Goal: Complete application form

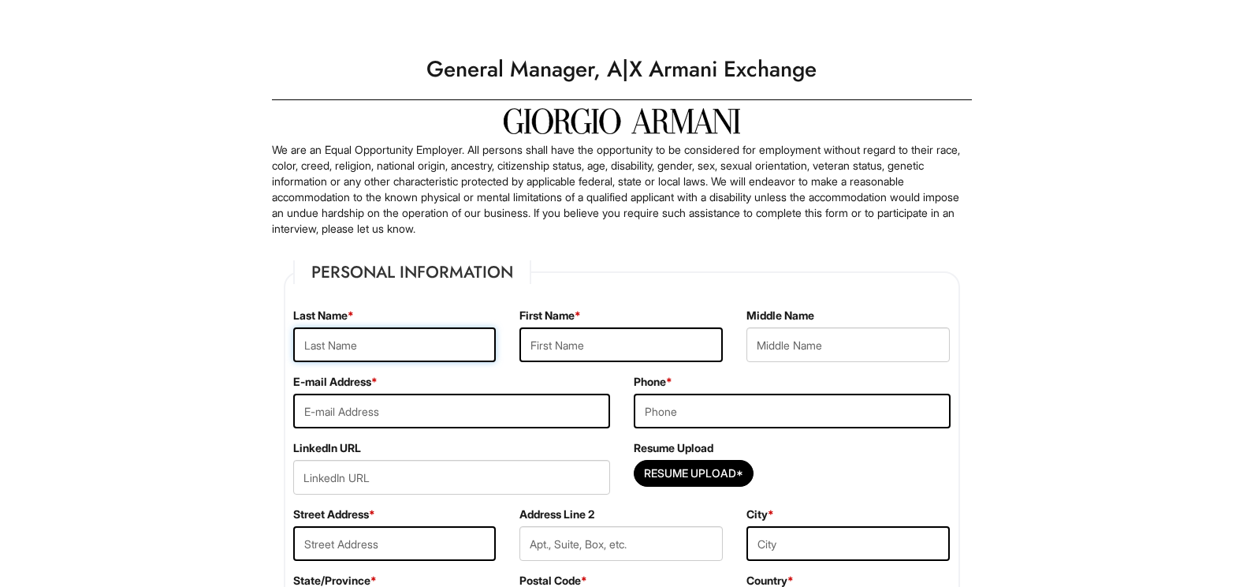
click at [460, 343] on input "text" at bounding box center [394, 344] width 203 height 35
type input "[PERSON_NAME]"
type input "T"
type input "[EMAIL_ADDRESS][DOMAIN_NAME]"
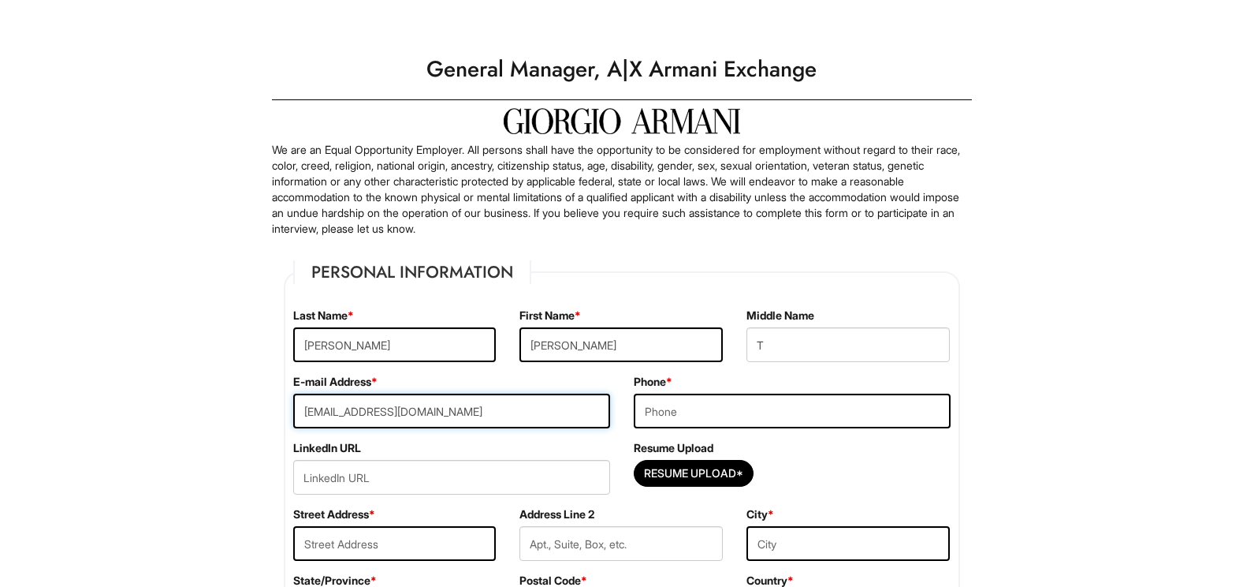
type input "2013417735"
type input "[STREET_ADDRESS]"
type input "lyndhurst"
type input "T"
select select "[GEOGRAPHIC_DATA]"
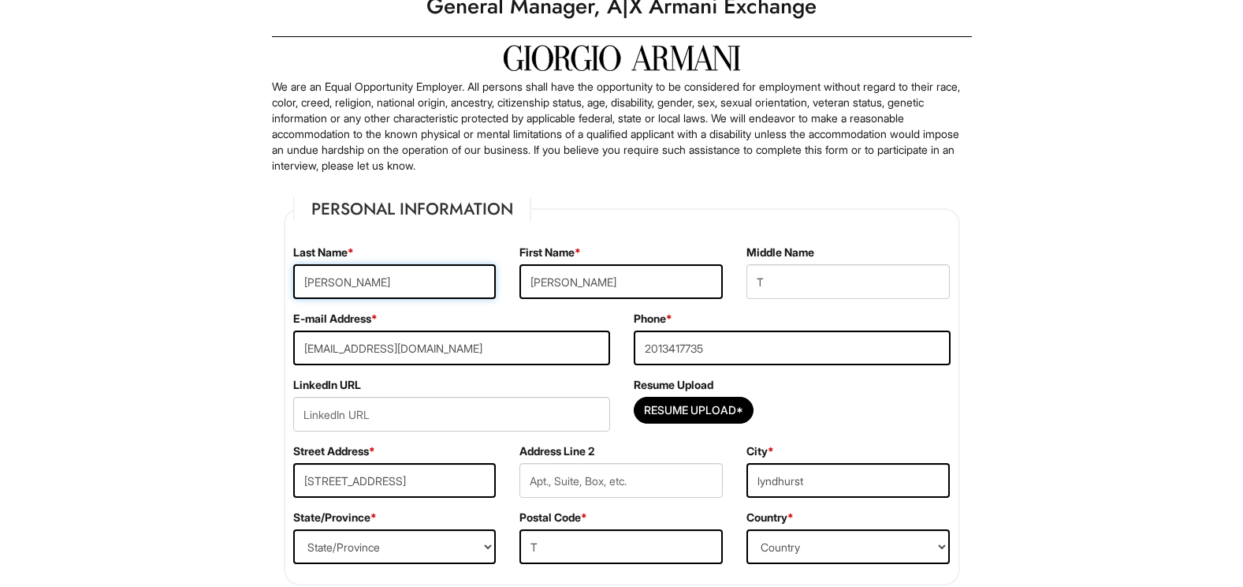
scroll to position [158, 0]
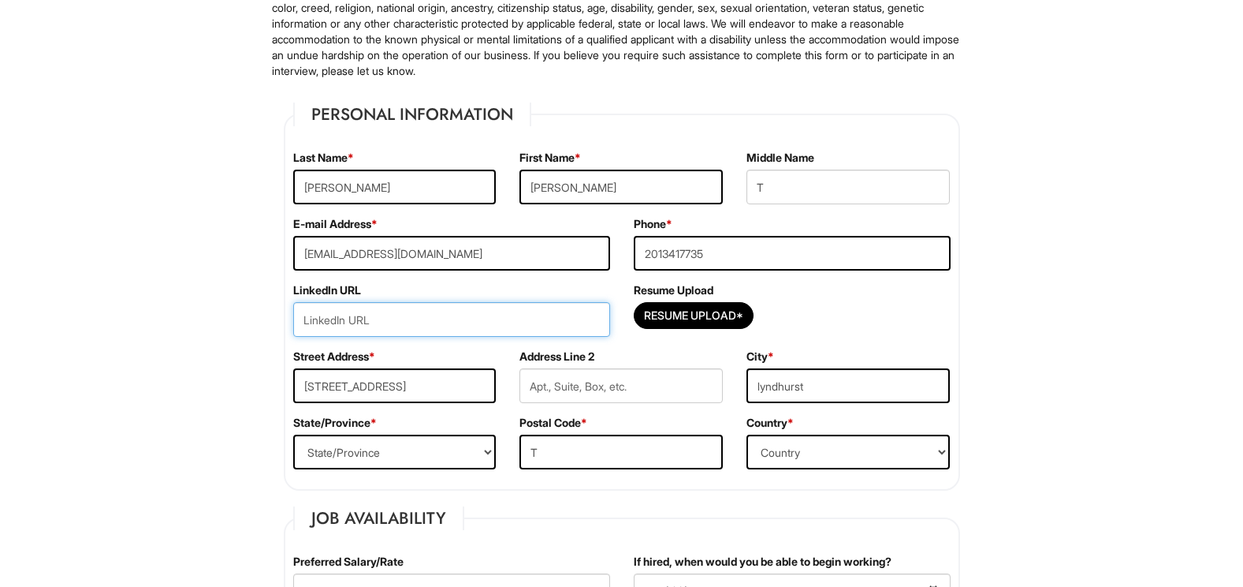
paste input "[URL][DOMAIN_NAME]"
type input "[URL][DOMAIN_NAME]"
drag, startPoint x: 691, startPoint y: 317, endPoint x: 700, endPoint y: 315, distance: 9.0
click at [700, 315] on input "Resume Upload*" at bounding box center [694, 315] width 118 height 25
type input "C:\fakepath\[PERSON_NAME]-Resume-2025.docx"
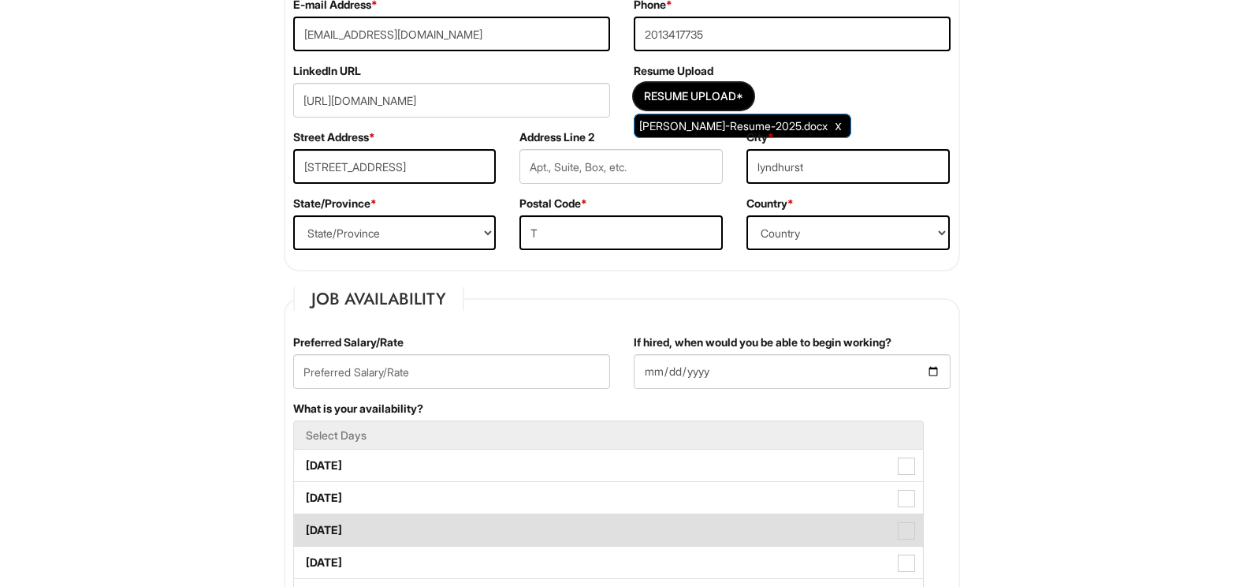
scroll to position [473, 0]
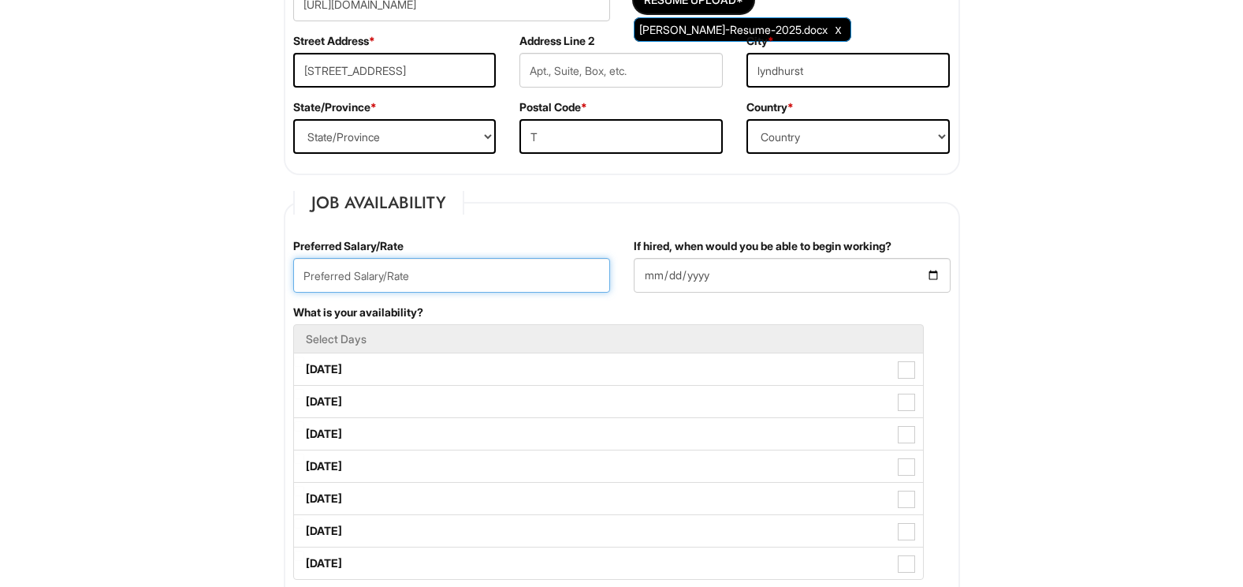
click at [358, 276] on input "text" at bounding box center [451, 275] width 317 height 35
type input "80000"
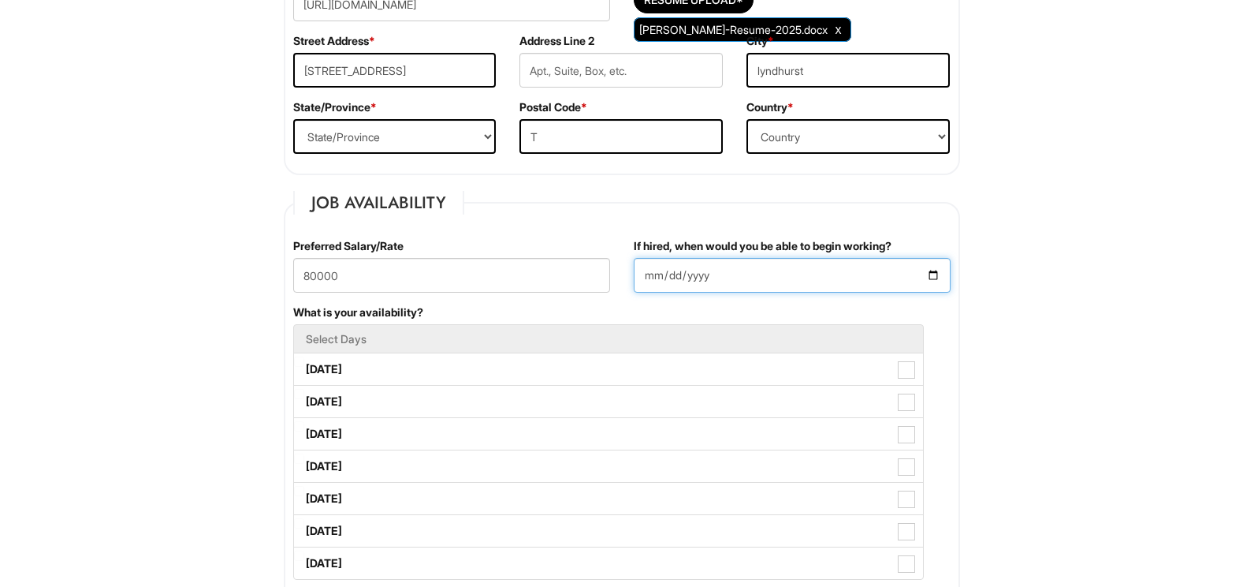
click at [758, 270] on input "If hired, when would you be able to begin working?" at bounding box center [792, 275] width 317 height 35
click at [736, 274] on input "If hired, when would you be able to begin working?" at bounding box center [792, 275] width 317 height 35
type input "[DATE]"
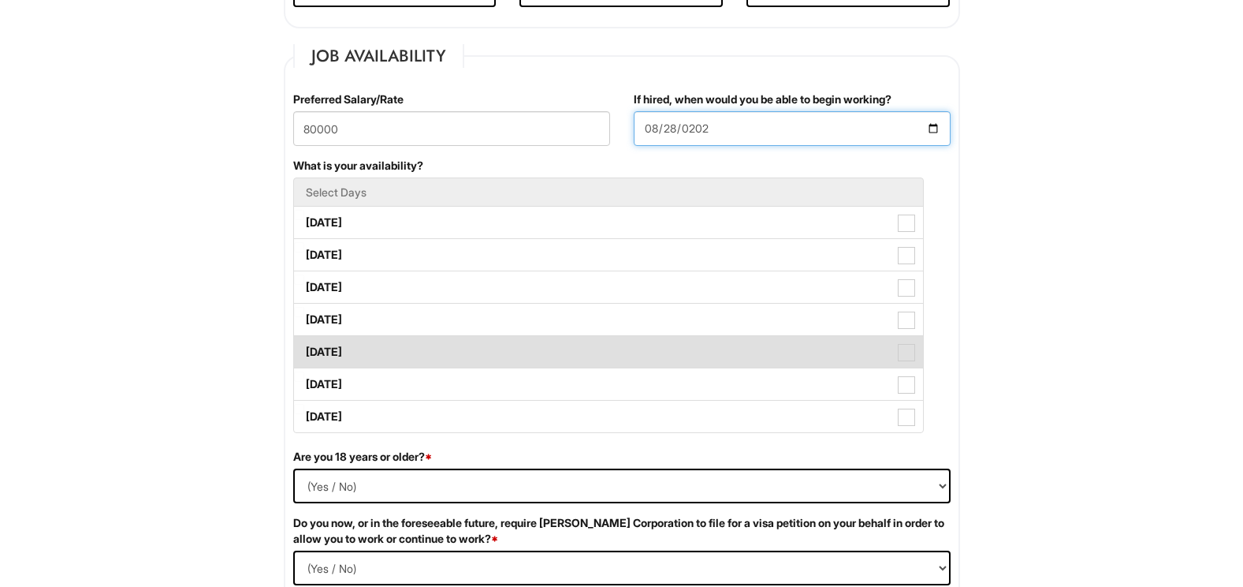
scroll to position [631, 0]
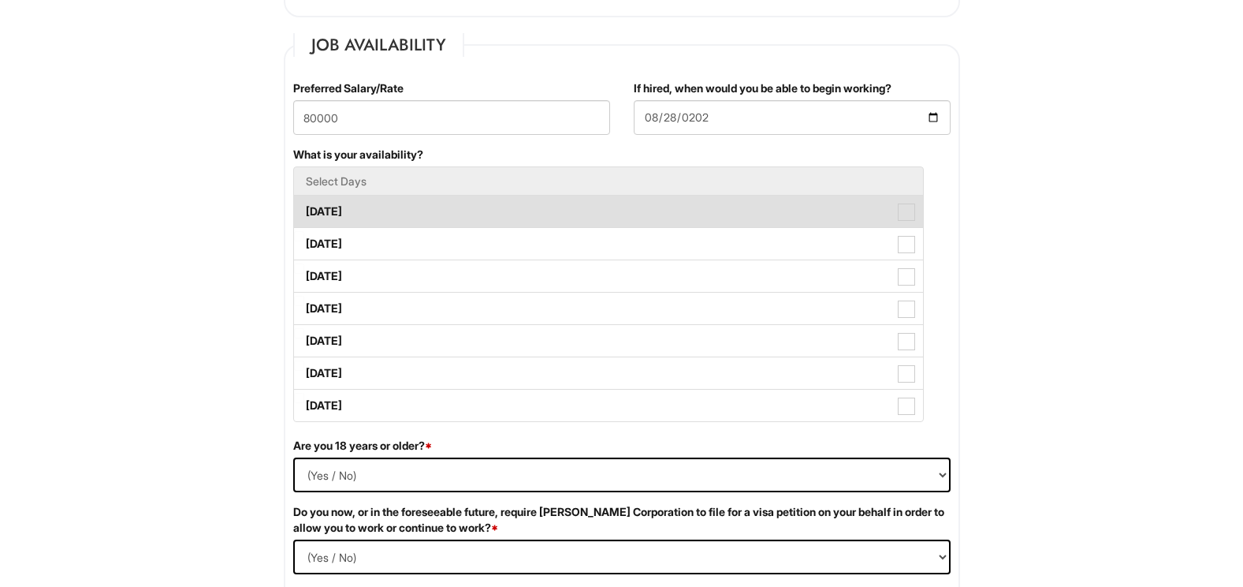
click at [345, 207] on label "[DATE]" at bounding box center [608, 212] width 629 height 32
click at [304, 207] on Available_Monday "[DATE]" at bounding box center [299, 204] width 10 height 10
checkbox Available_Monday "true"
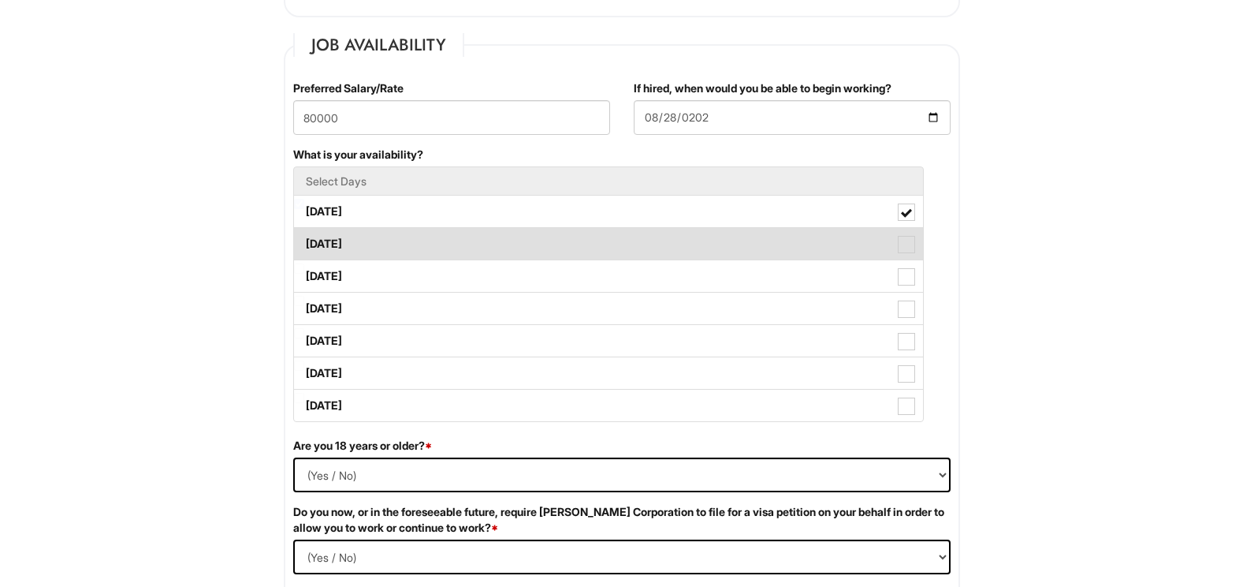
click at [355, 243] on label "[DATE]" at bounding box center [608, 244] width 629 height 32
click at [304, 241] on Available_Tuesday "[DATE]" at bounding box center [299, 236] width 10 height 10
checkbox Available_Tuesday "true"
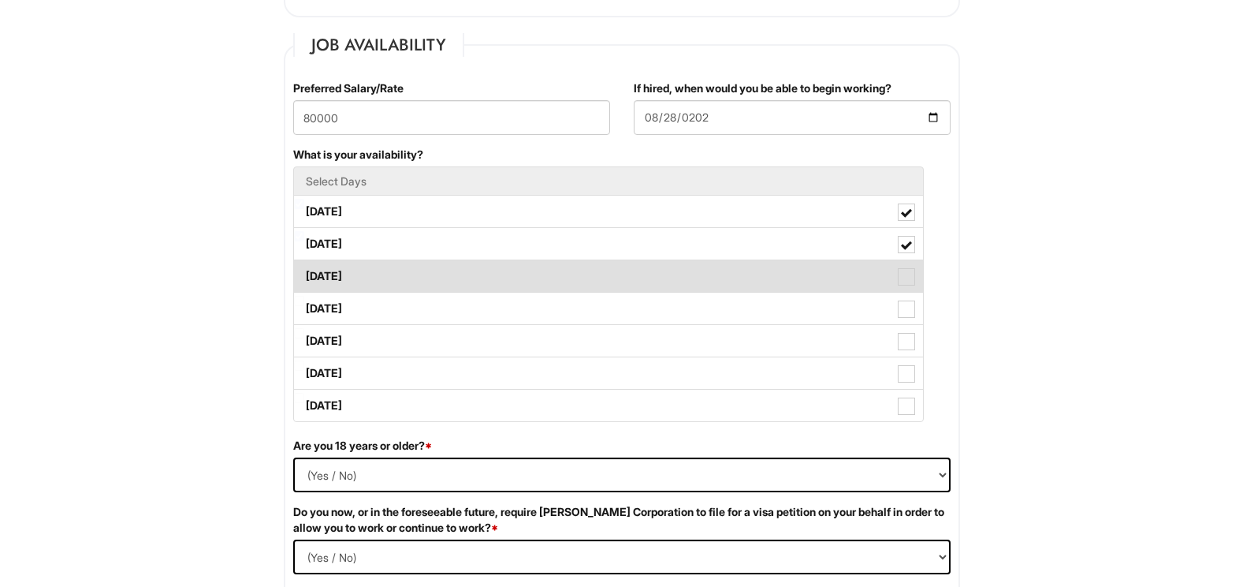
click at [367, 281] on label "[DATE]" at bounding box center [608, 276] width 629 height 32
click at [304, 274] on Available_Wednesday "[DATE]" at bounding box center [299, 268] width 10 height 10
checkbox Available_Wednesday "true"
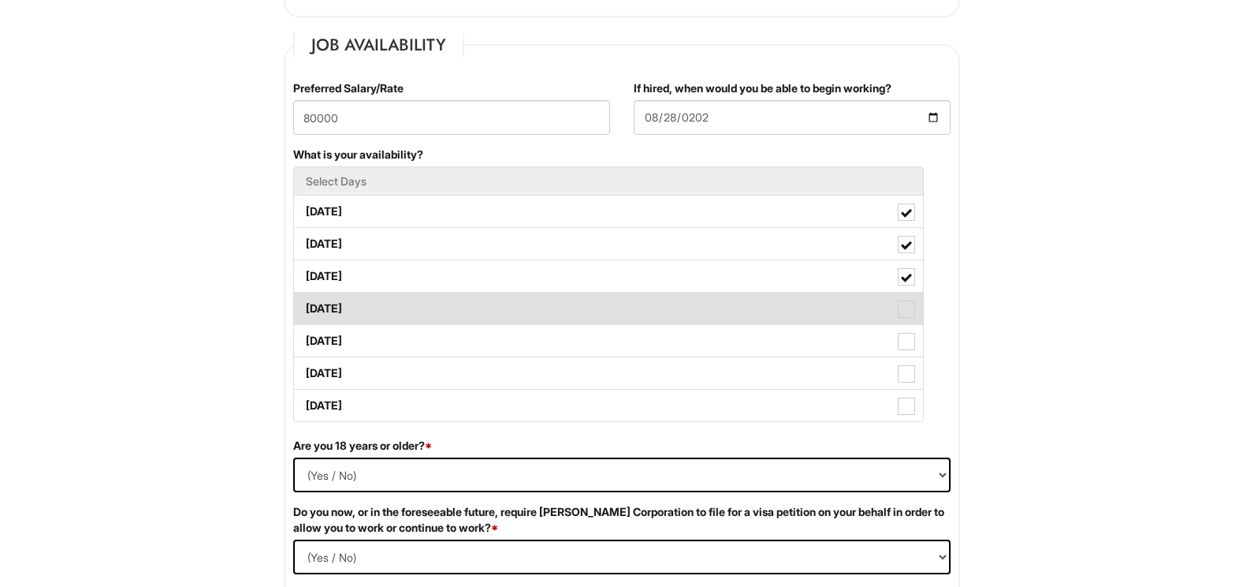
click at [348, 316] on label "[DATE]" at bounding box center [608, 308] width 629 height 32
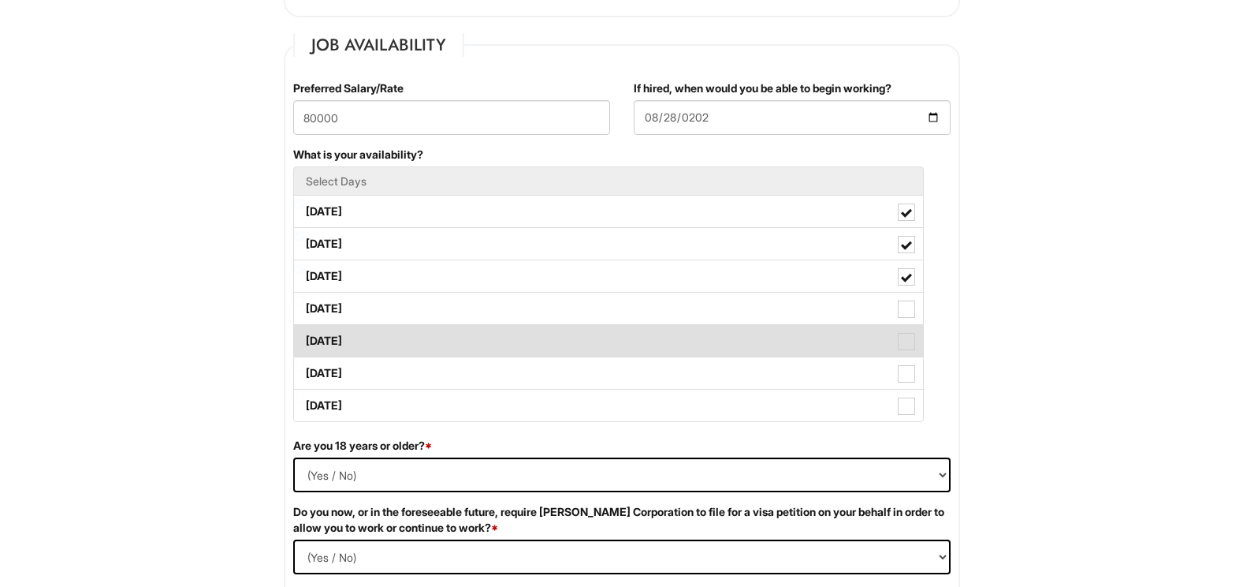
drag, startPoint x: 348, startPoint y: 316, endPoint x: 352, endPoint y: 364, distance: 48.2
click at [349, 350] on label "[DATE]" at bounding box center [608, 341] width 629 height 32
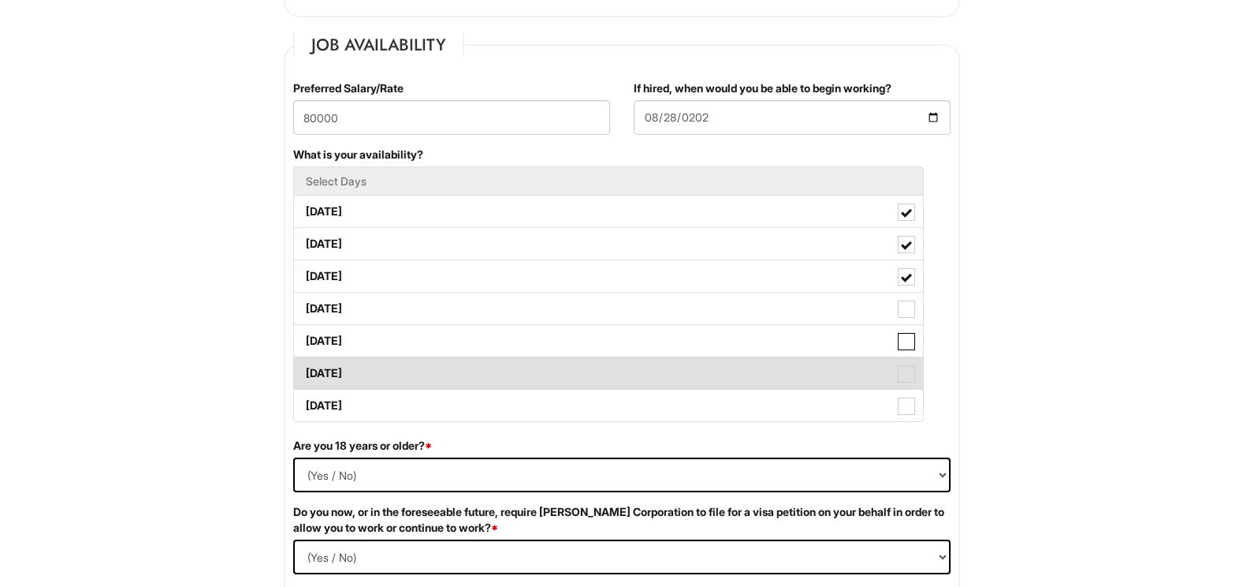
click at [304, 338] on Available_Friday "[DATE]" at bounding box center [299, 333] width 10 height 10
checkbox Available_Friday "true"
click at [354, 374] on label "[DATE]" at bounding box center [608, 373] width 629 height 32
click at [304, 371] on Available_Saturday "[DATE]" at bounding box center [299, 365] width 10 height 10
checkbox Available_Saturday "true"
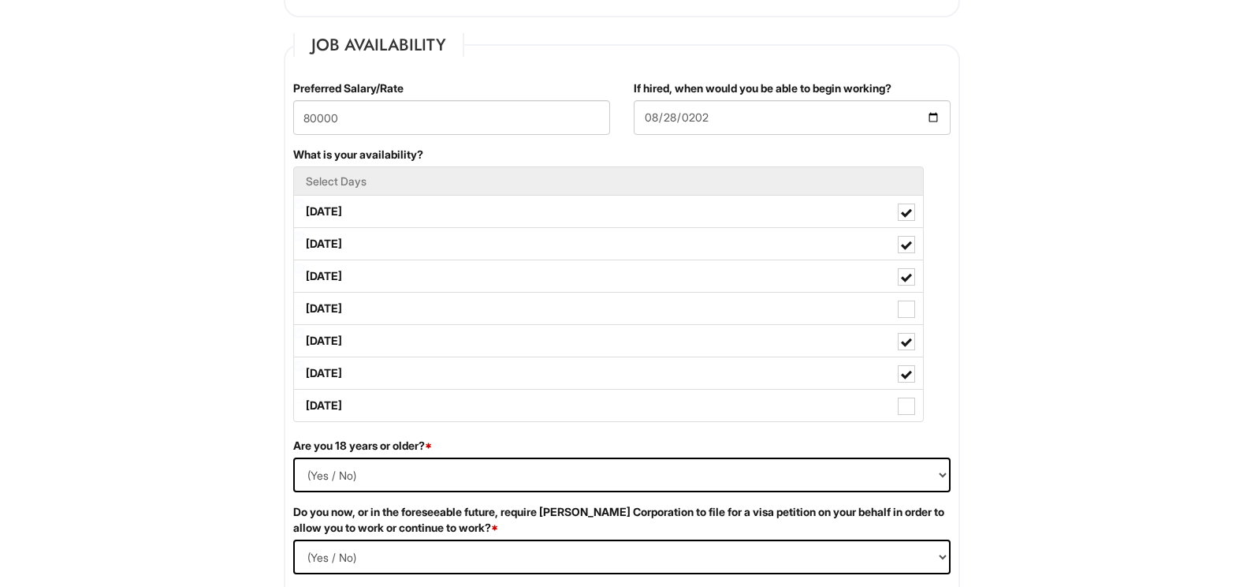
drag, startPoint x: 348, startPoint y: 416, endPoint x: 341, endPoint y: 445, distance: 30.0
click at [351, 419] on label "[DATE]" at bounding box center [608, 405] width 629 height 32
click at [304, 403] on Available_Sunday "[DATE]" at bounding box center [299, 398] width 10 height 10
checkbox Available_Sunday "true"
click at [318, 475] on select "(Yes / No) Yes No" at bounding box center [621, 474] width 657 height 35
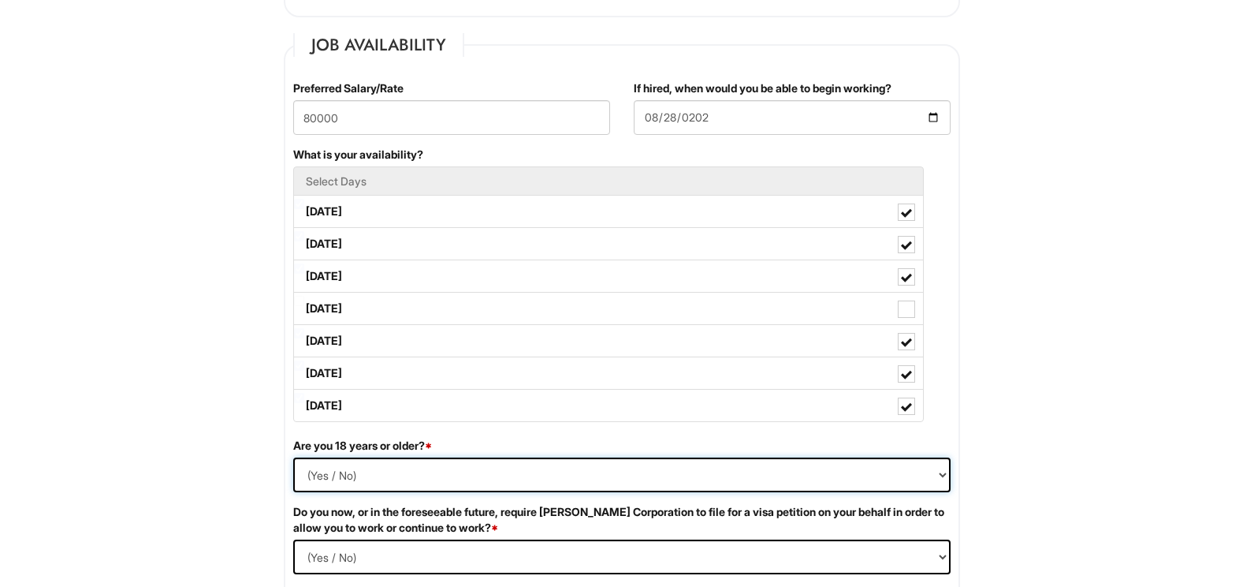
select select "Yes"
click at [293, 457] on select "(Yes / No) Yes No" at bounding box center [621, 474] width 657 height 35
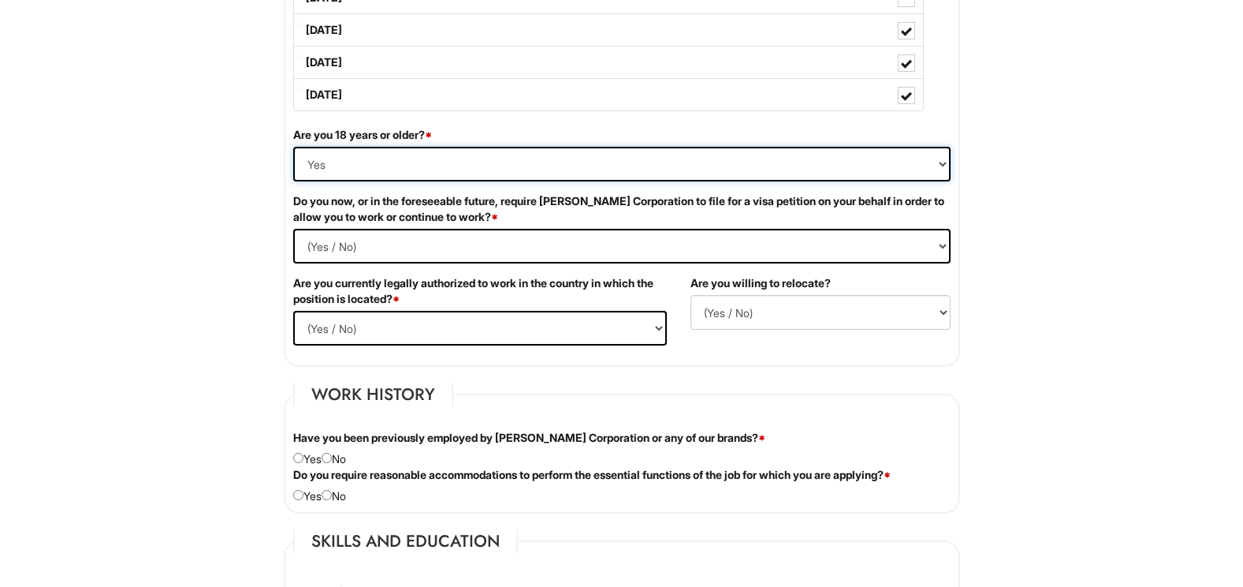
scroll to position [946, 0]
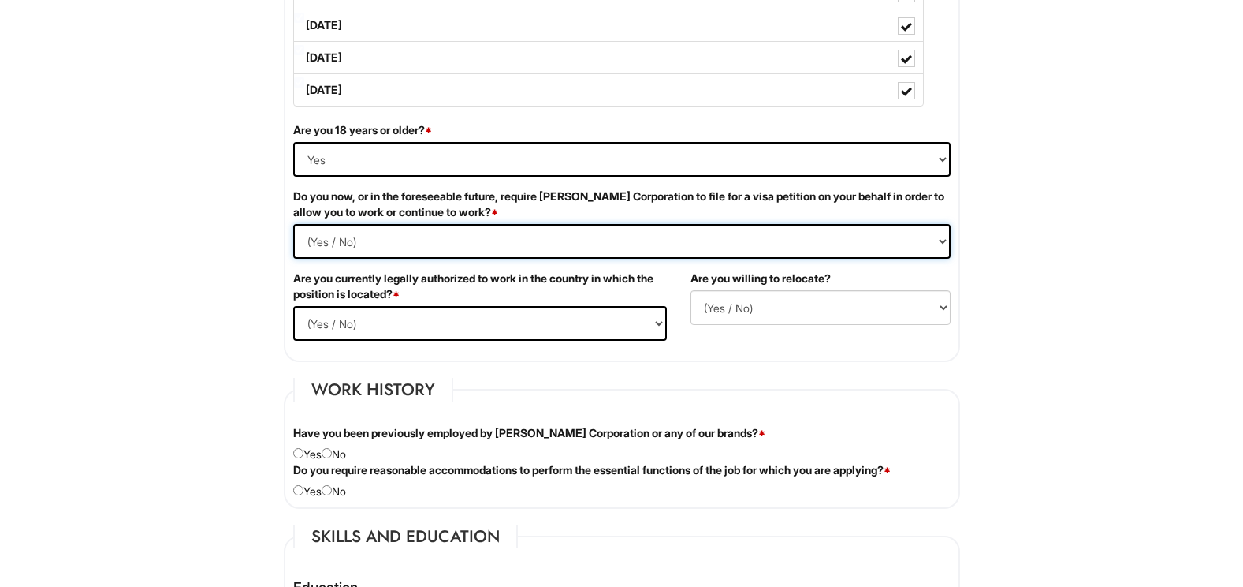
click at [350, 235] on Required "(Yes / No) Yes No" at bounding box center [621, 241] width 657 height 35
select Required "No"
click at [293, 224] on Required "(Yes / No) Yes No" at bounding box center [621, 241] width 657 height 35
click at [384, 320] on select "(Yes / No) Yes No" at bounding box center [480, 323] width 374 height 35
select select "Yes"
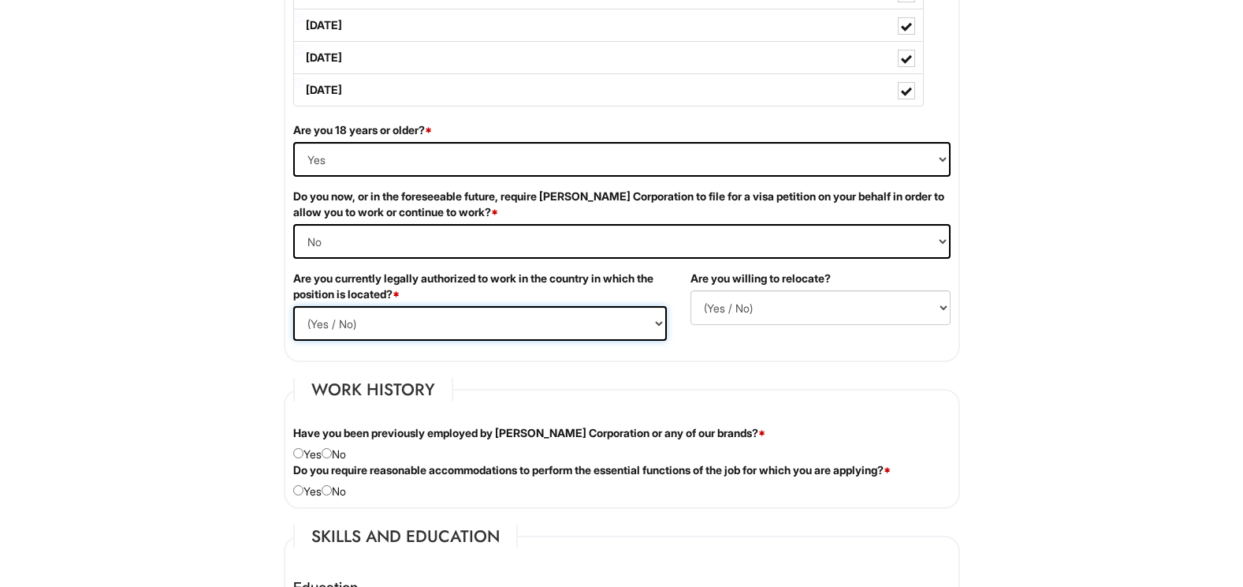
click at [293, 306] on select "(Yes / No) Yes No" at bounding box center [480, 323] width 374 height 35
click at [818, 310] on select "(Yes / No) No Yes" at bounding box center [821, 307] width 260 height 35
select select "Y"
click at [691, 290] on select "(Yes / No) No Yes" at bounding box center [821, 307] width 260 height 35
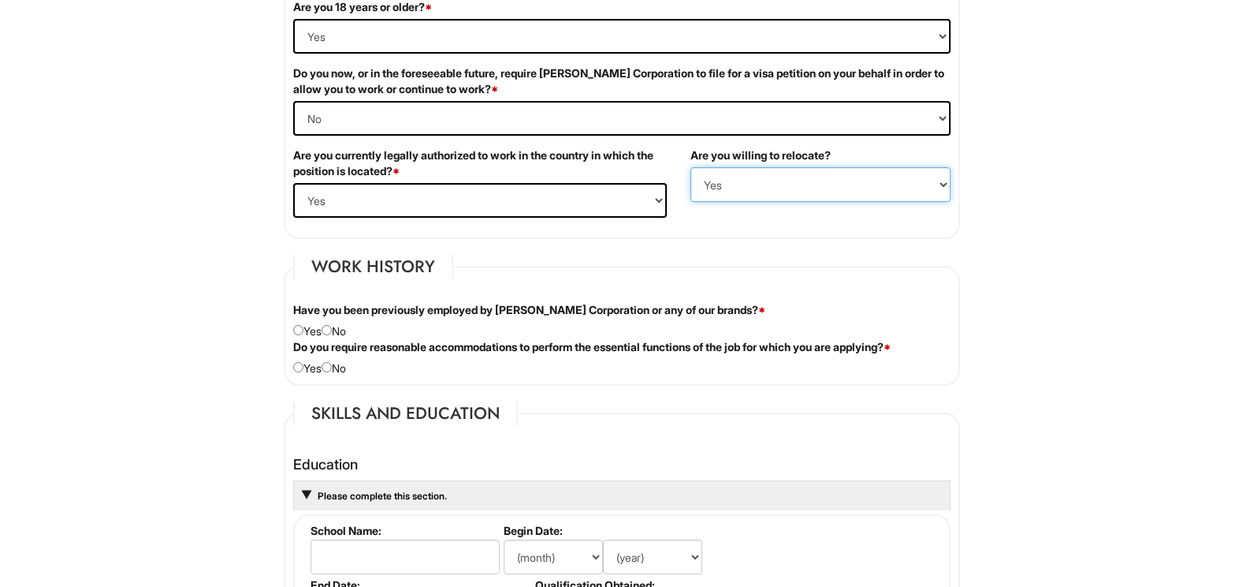
scroll to position [1104, 0]
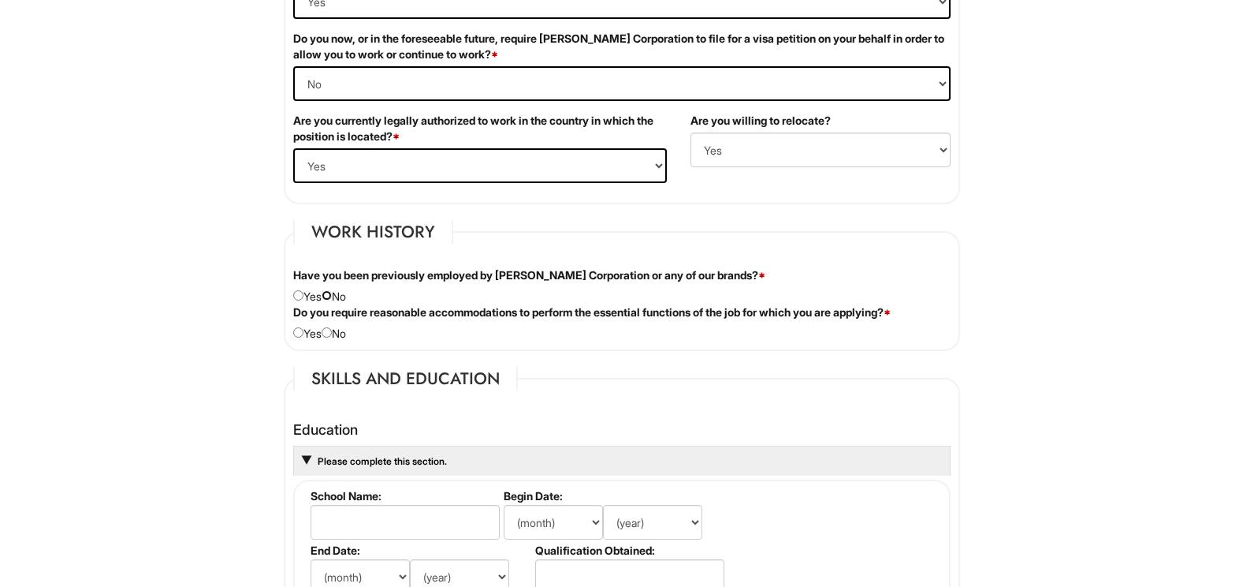
click at [330, 296] on input "radio" at bounding box center [327, 295] width 10 height 10
radio input "true"
drag, startPoint x: 332, startPoint y: 337, endPoint x: 341, endPoint y: 347, distance: 13.4
click at [332, 337] on input "radio" at bounding box center [327, 332] width 10 height 10
radio input "true"
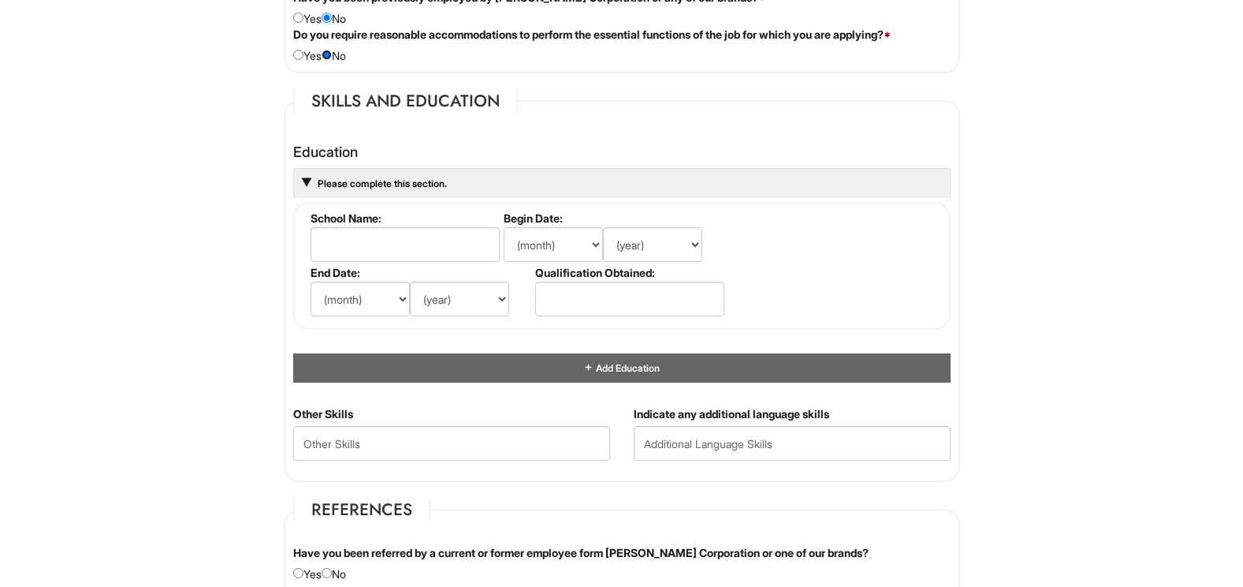
scroll to position [1419, 0]
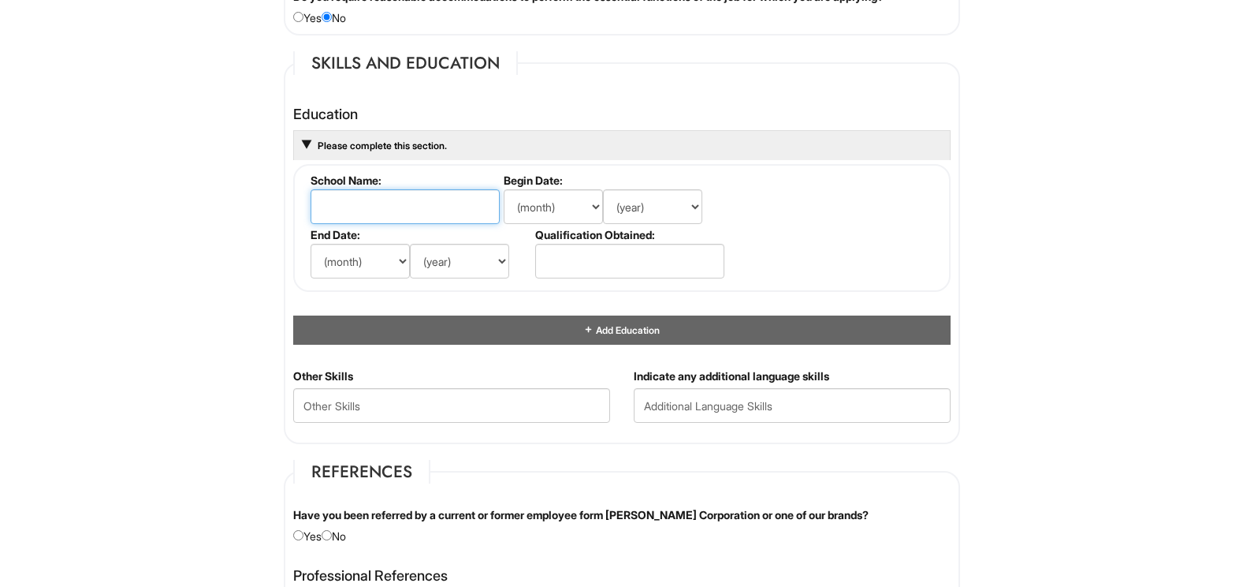
click at [421, 211] on input "text" at bounding box center [405, 206] width 189 height 35
type input "Lyndjurst"
click at [588, 210] on select "(month) Jan Feb Mar Apr May Jun [DATE] Aug Sep Oct Nov Dec" at bounding box center [553, 206] width 99 height 35
select select "9"
click at [504, 189] on select "(month) Jan Feb Mar Apr May Jun [DATE] Aug Sep Oct Nov Dec" at bounding box center [553, 206] width 99 height 35
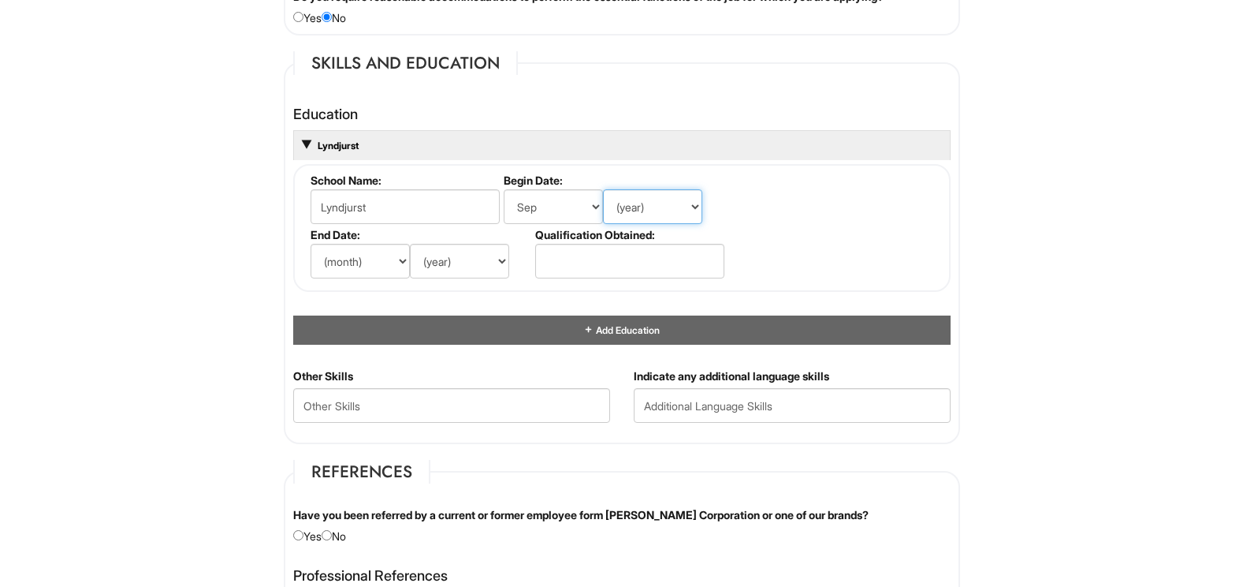
click at [661, 205] on select "(year) 2029 2028 2027 2026 2025 2024 2023 2022 2021 2020 2019 2018 2017 2016 20…" at bounding box center [652, 206] width 99 height 35
select select "1982"
click at [603, 189] on select "(year) 2029 2028 2027 2026 2025 2024 2023 2022 2021 2020 2019 2018 2017 2016 20…" at bounding box center [652, 206] width 99 height 35
click at [374, 264] on select "(month) Jan Feb Mar Apr May Jun [DATE] Aug Sep Oct Nov Dec" at bounding box center [360, 261] width 99 height 35
select select "6"
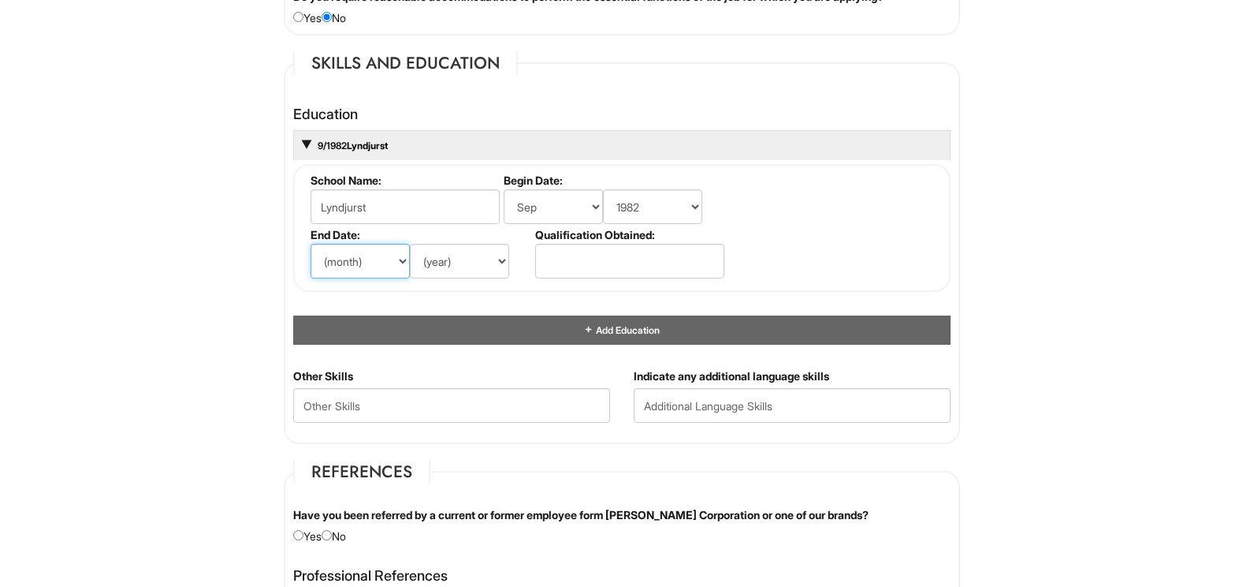
click at [311, 244] on select "(month) Jan Feb Mar Apr May Jun [DATE] Aug Sep Oct Nov Dec" at bounding box center [360, 261] width 99 height 35
click at [443, 262] on select "(year) 2029 2028 2027 2026 2025 2024 2023 2022 2021 2020 2019 2018 2017 2016 20…" at bounding box center [459, 261] width 99 height 35
select select "1986"
click at [410, 244] on select "(year) 2029 2028 2027 2026 2025 2024 2023 2022 2021 2020 2019 2018 2017 2016 20…" at bounding box center [459, 261] width 99 height 35
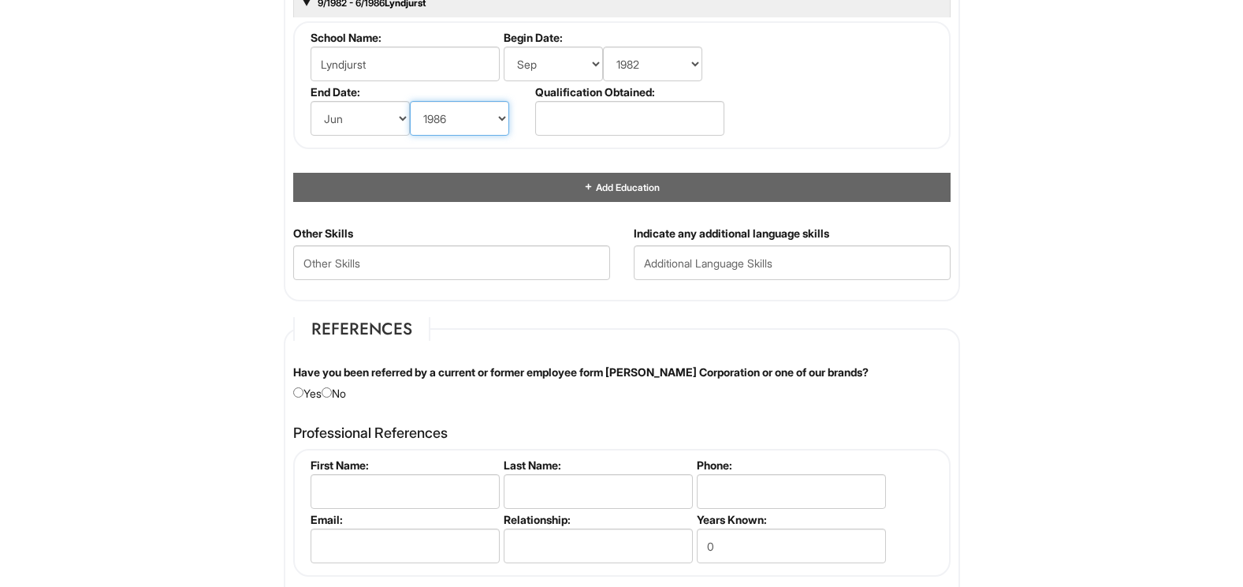
scroll to position [1577, 0]
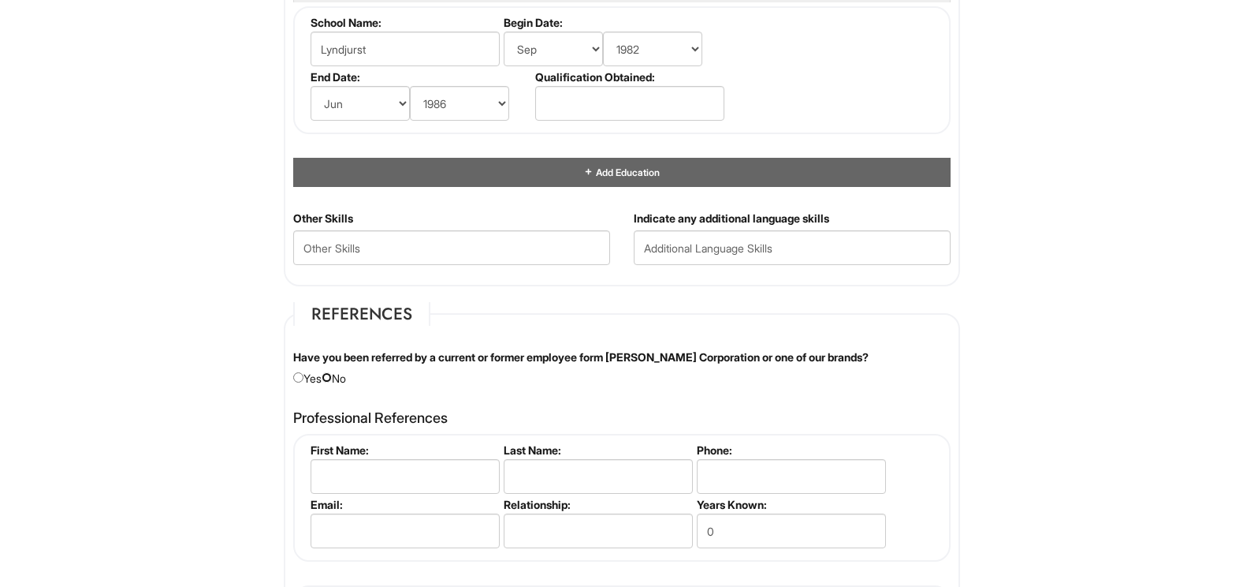
click at [329, 378] on input "radio" at bounding box center [327, 377] width 10 height 10
radio input "true"
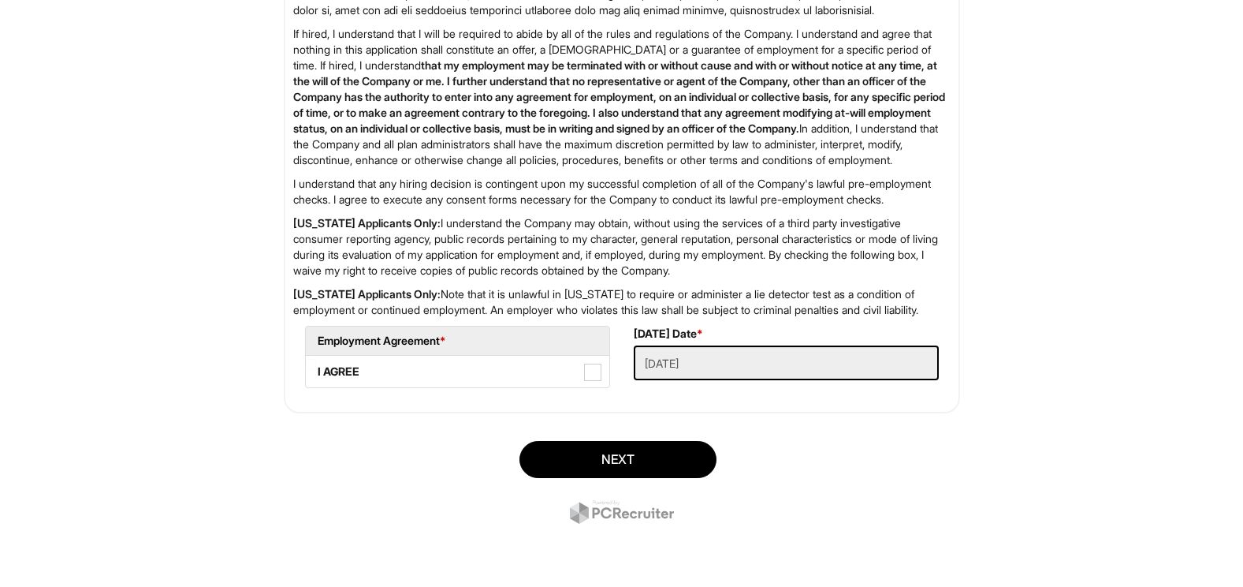
scroll to position [2557, 0]
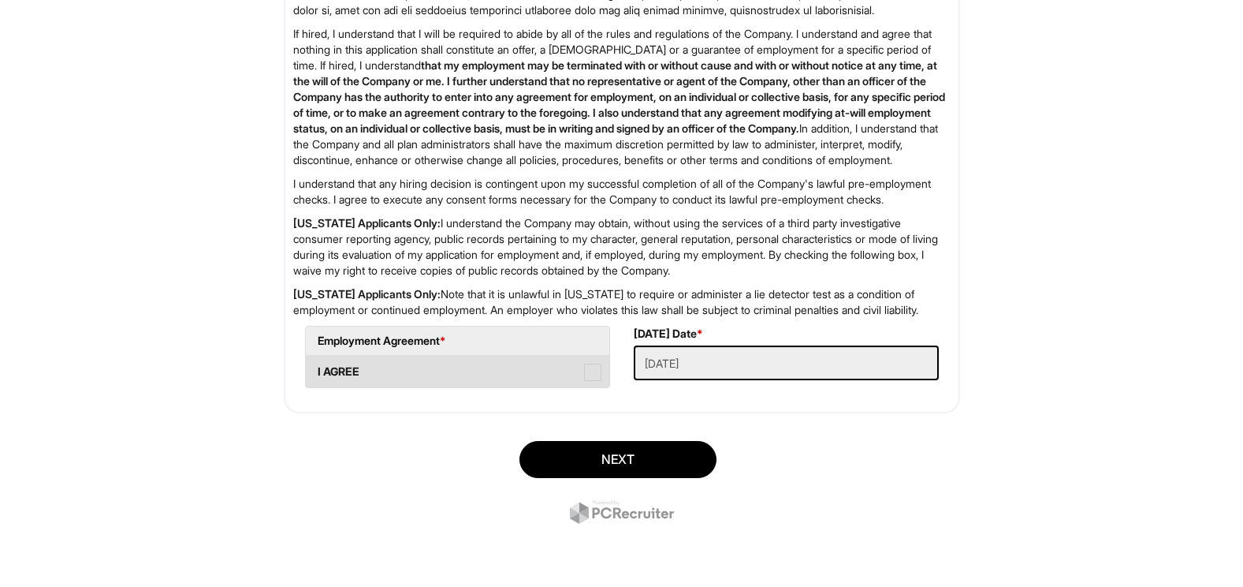
drag, startPoint x: 383, startPoint y: 378, endPoint x: 390, endPoint y: 374, distance: 8.1
click at [385, 375] on label "I AGREE" at bounding box center [458, 372] width 304 height 32
click at [316, 369] on AGREE "I AGREE" at bounding box center [311, 364] width 10 height 10
checkbox AGREE "true"
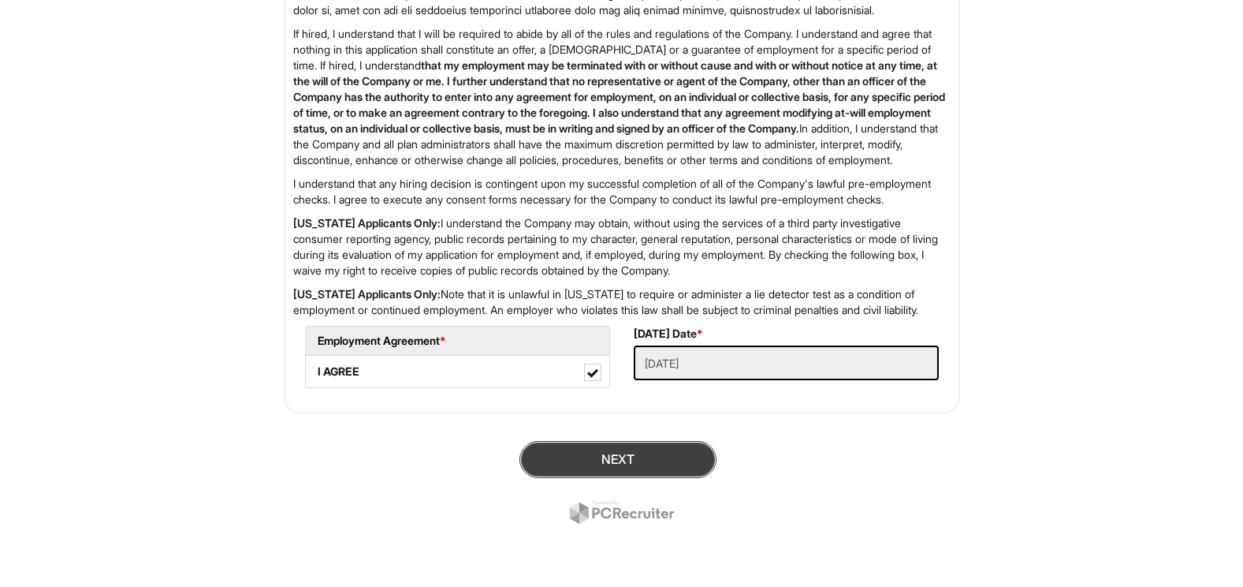
click at [590, 458] on button "Next" at bounding box center [618, 459] width 197 height 37
click at [587, 455] on button "SUBMIT" at bounding box center [618, 459] width 197 height 37
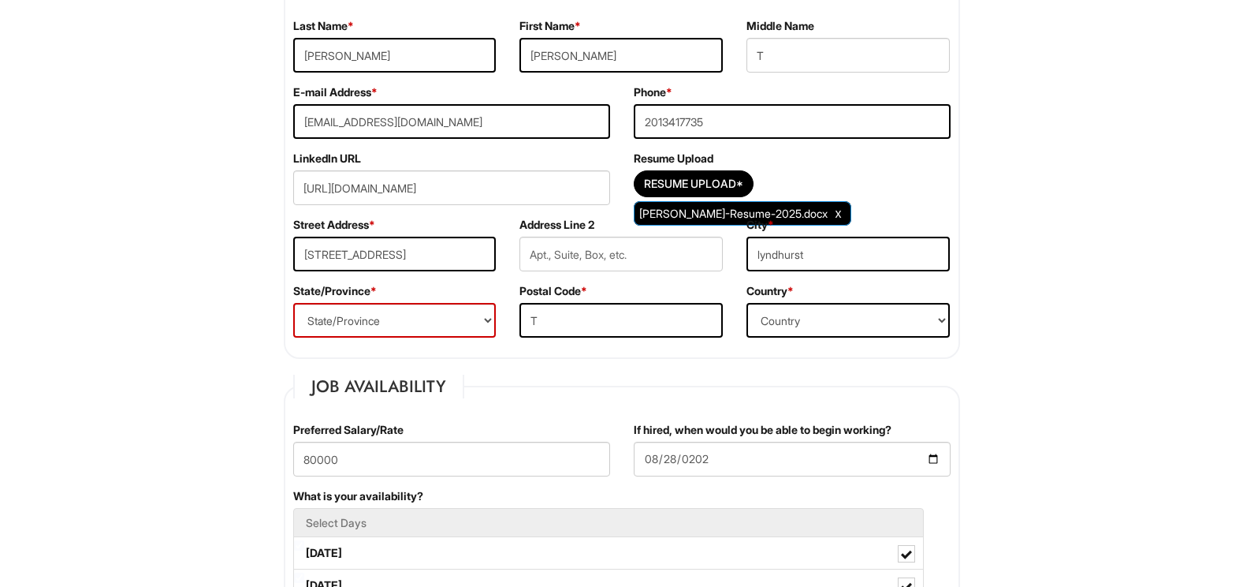
scroll to position [333, 0]
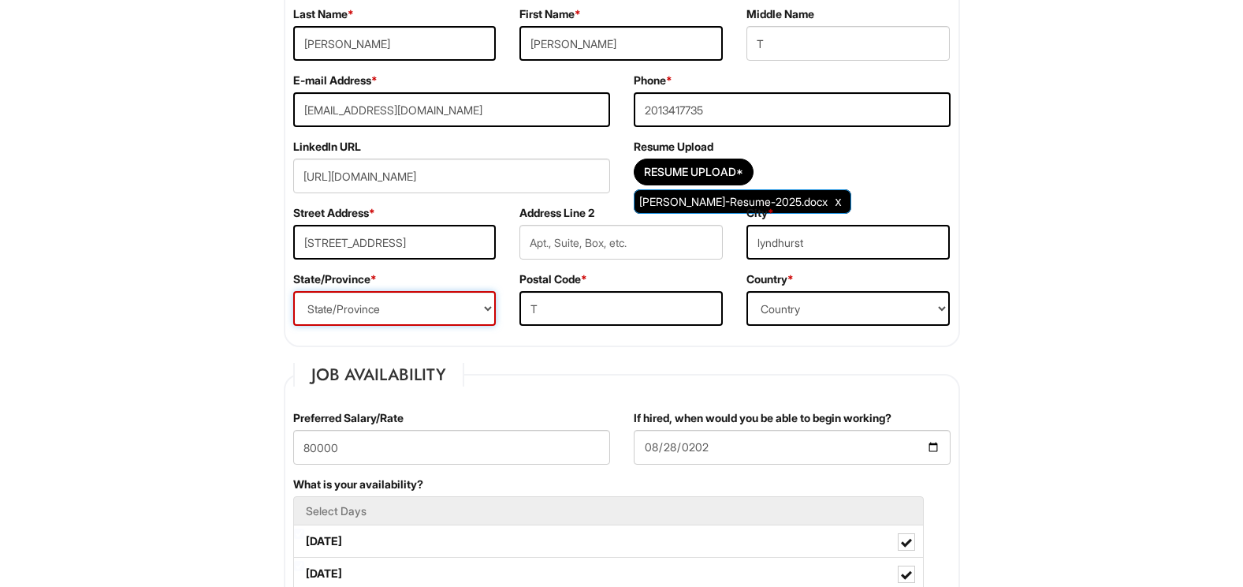
click at [485, 309] on select "State/Province [US_STATE] [US_STATE] [US_STATE] [US_STATE] [US_STATE] [US_STATE…" at bounding box center [394, 308] width 203 height 35
select select "NJ"
click at [293, 291] on select "State/Province [US_STATE] [US_STATE] [US_STATE] [US_STATE] [US_STATE] [US_STATE…" at bounding box center [394, 308] width 203 height 35
drag, startPoint x: 587, startPoint y: 314, endPoint x: 512, endPoint y: 302, distance: 75.0
click at [512, 302] on div "Postal Code * T" at bounding box center [621, 304] width 227 height 66
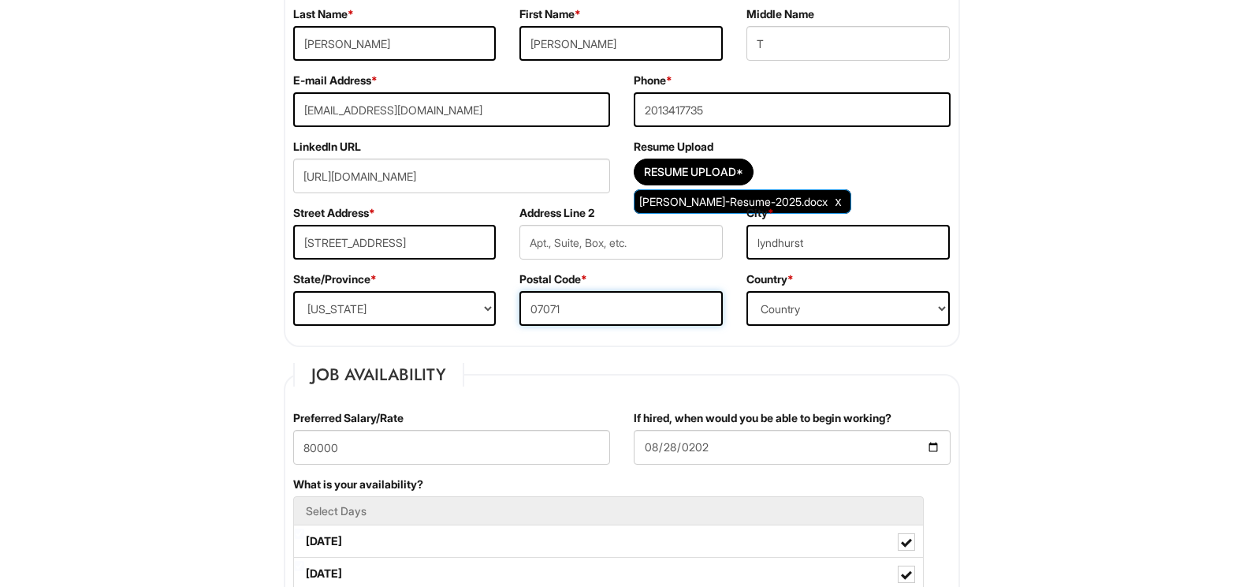
type input "07071"
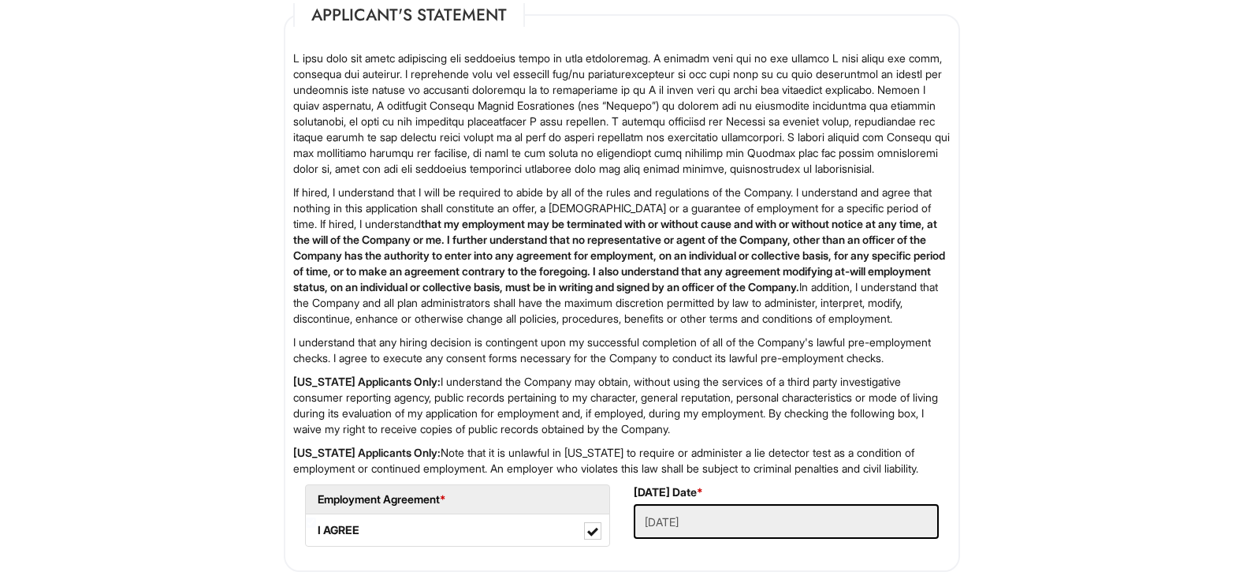
scroll to position [2588, 0]
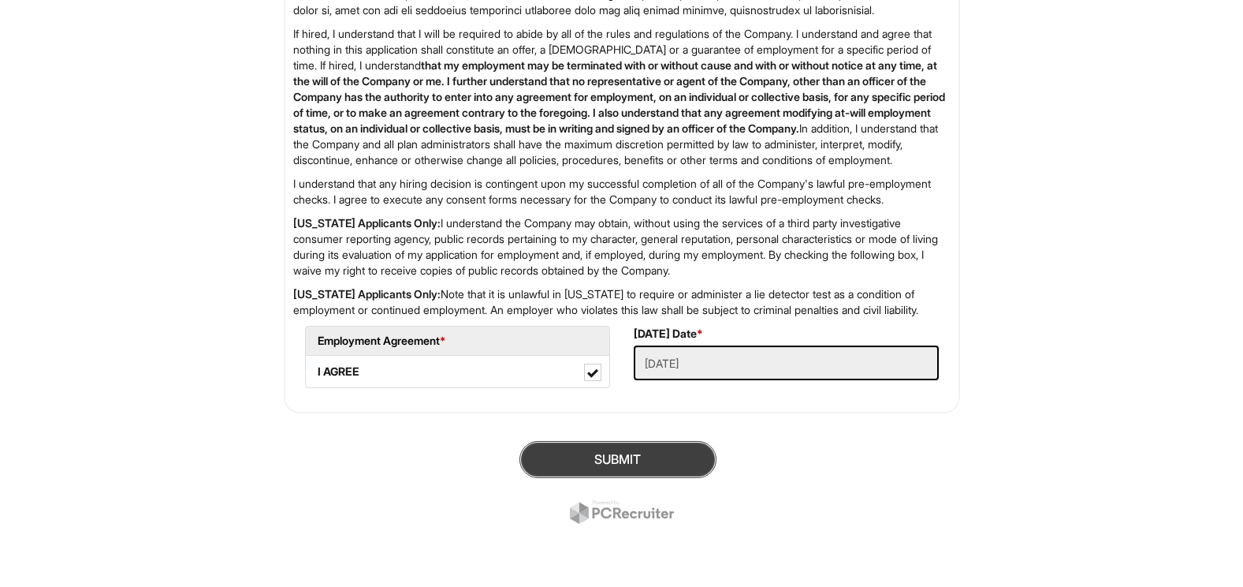
click at [684, 452] on button "SUBMIT" at bounding box center [618, 459] width 197 height 37
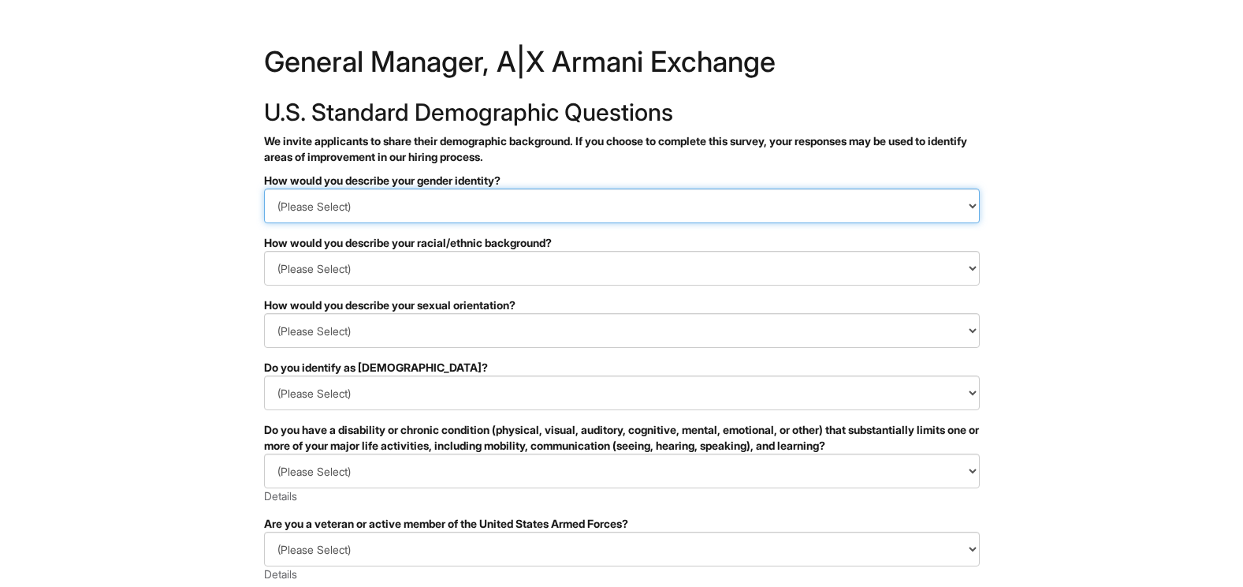
click at [449, 200] on select "(Please Select) Man Woman Non-binary I prefer to self-describe I don't wish to …" at bounding box center [622, 205] width 716 height 35
select select "Man"
click at [264, 188] on select "(Please Select) Man Woman Non-binary I prefer to self-describe I don't wish to …" at bounding box center [622, 205] width 716 height 35
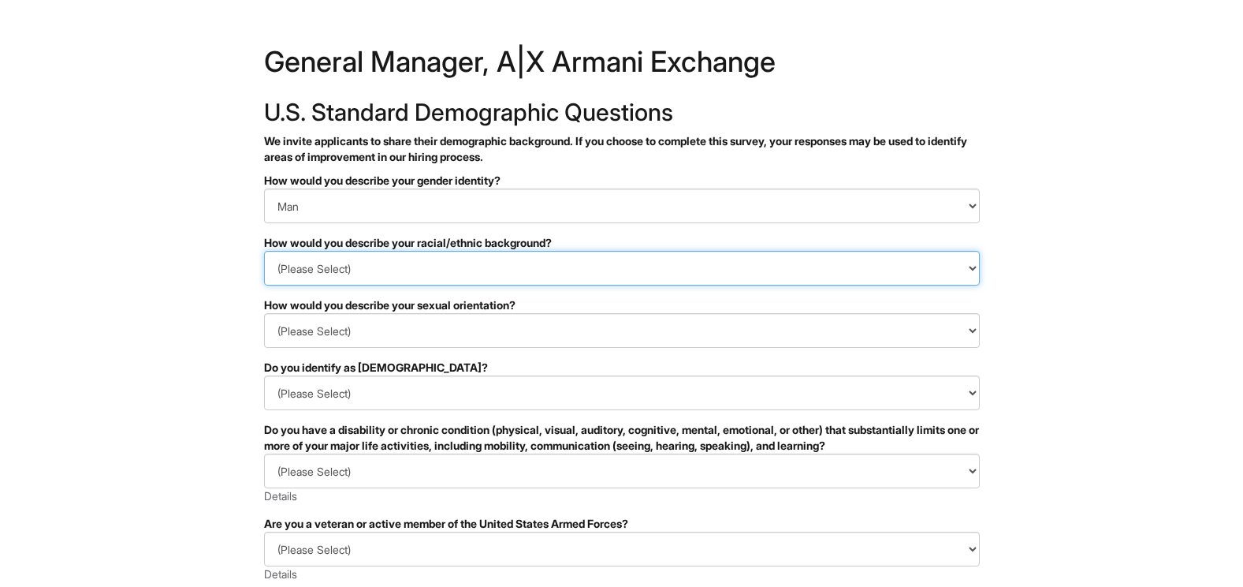
click at [420, 275] on select "(Please Select) Black or of African descent East Asian Hispanic, Latinx or of S…" at bounding box center [622, 268] width 716 height 35
select select "White or European"
click at [264, 251] on select "(Please Select) Black or of African descent East Asian Hispanic, Latinx or of S…" at bounding box center [622, 268] width 716 height 35
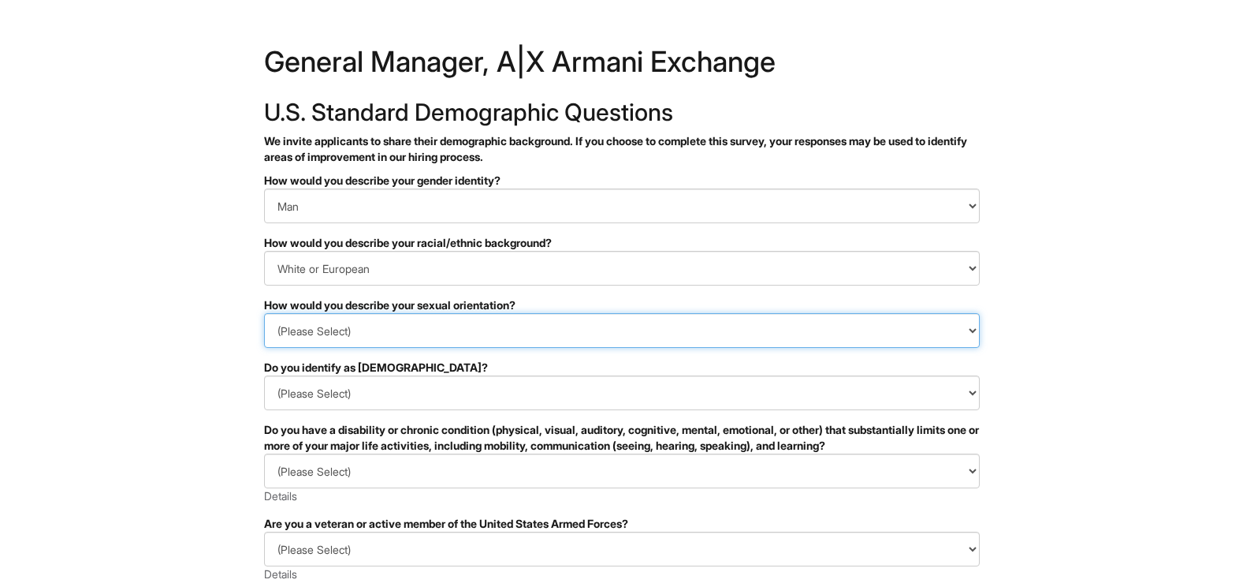
click at [368, 323] on select "(Please Select) Asexual Bisexual and/or pansexual Gay Heterosexual Lesbian Quee…" at bounding box center [622, 330] width 716 height 35
select select "Heterosexual"
click at [264, 313] on select "(Please Select) Asexual Bisexual and/or pansexual Gay Heterosexual Lesbian Quee…" at bounding box center [622, 330] width 716 height 35
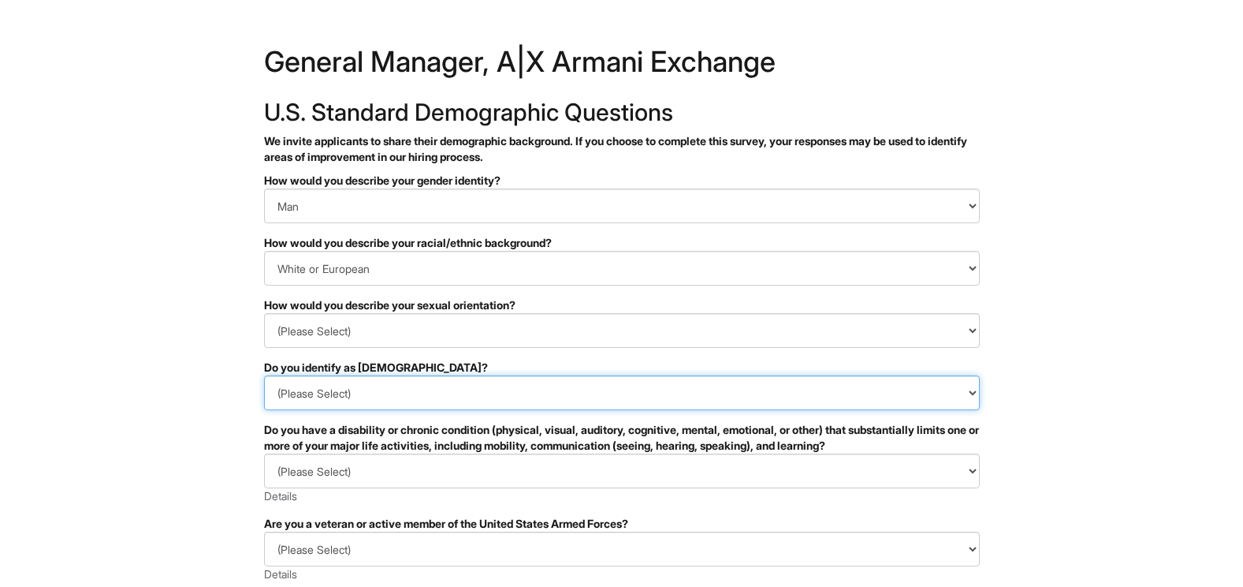
click at [374, 386] on select "(Please Select) Yes No I prefer to self-describe I don't wish to answer" at bounding box center [622, 392] width 716 height 35
select select "No"
click at [264, 375] on select "(Please Select) Yes No I prefer to self-describe I don't wish to answer" at bounding box center [622, 392] width 716 height 35
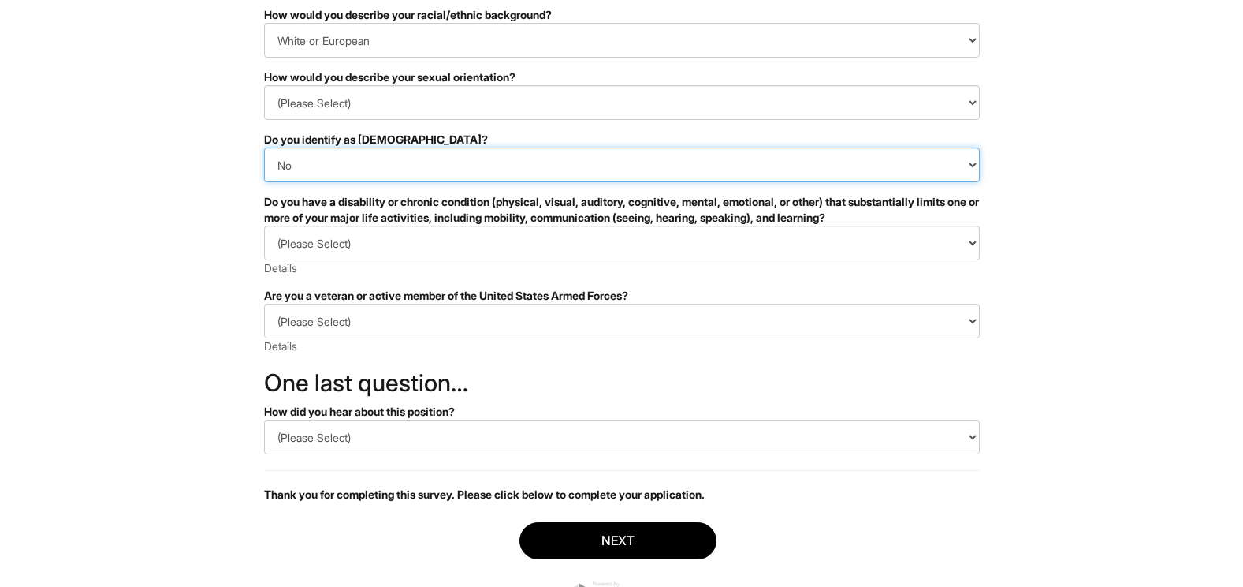
scroll to position [237, 0]
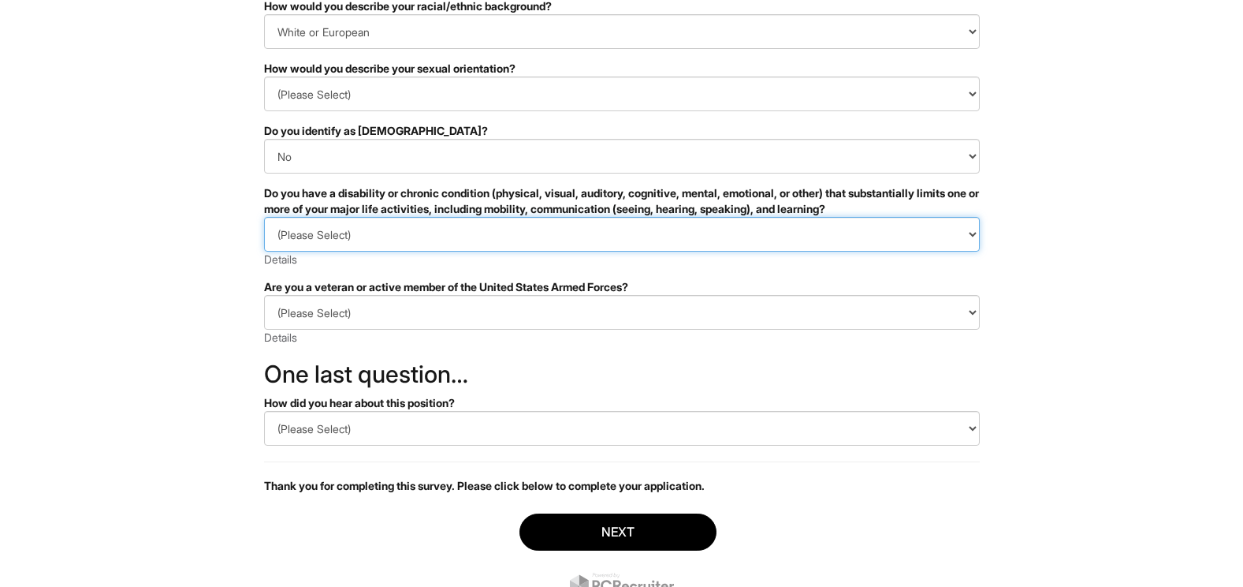
click at [398, 233] on select "(Please Select) YES, I HAVE A DISABILITY (or previously had a disability) NO, I…" at bounding box center [622, 234] width 716 height 35
select select "NO, I DON'T HAVE A DISABILITY"
click at [264, 217] on select "(Please Select) YES, I HAVE A DISABILITY (or previously had a disability) NO, I…" at bounding box center [622, 234] width 716 height 35
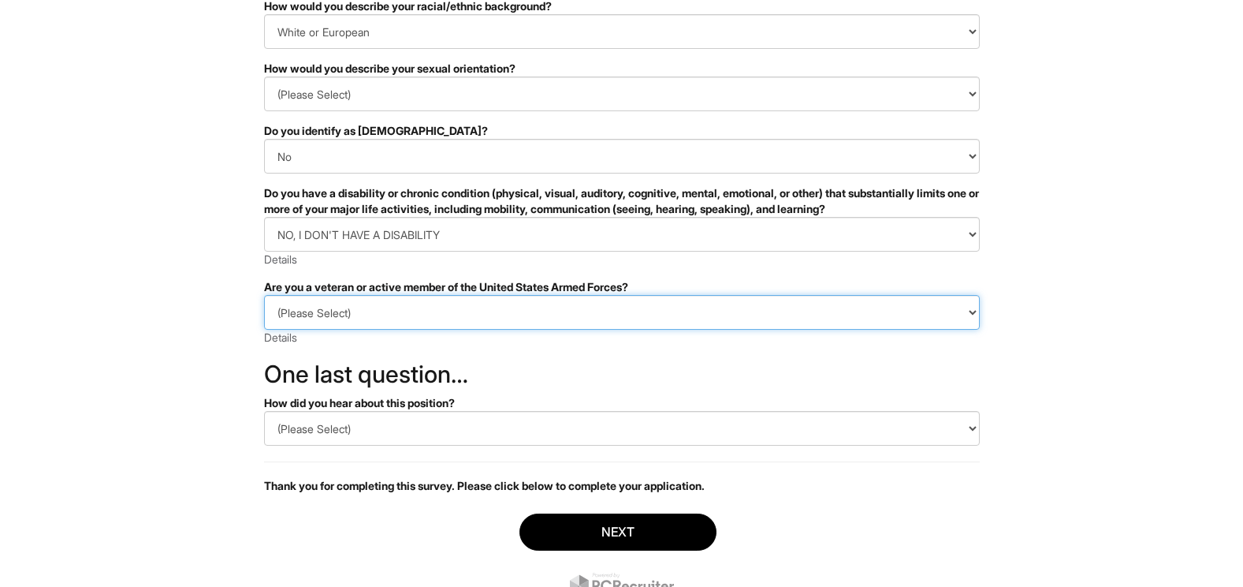
click at [367, 308] on select "(Please Select) I IDENTIFY AS ONE OR MORE OF THE CLASSIFICATIONS OF PROTECTED V…" at bounding box center [622, 312] width 716 height 35
select select "I AM NOT A PROTECTED VETERAN"
click at [264, 295] on select "(Please Select) I IDENTIFY AS ONE OR MORE OF THE CLASSIFICATIONS OF PROTECTED V…" at bounding box center [622, 312] width 716 height 35
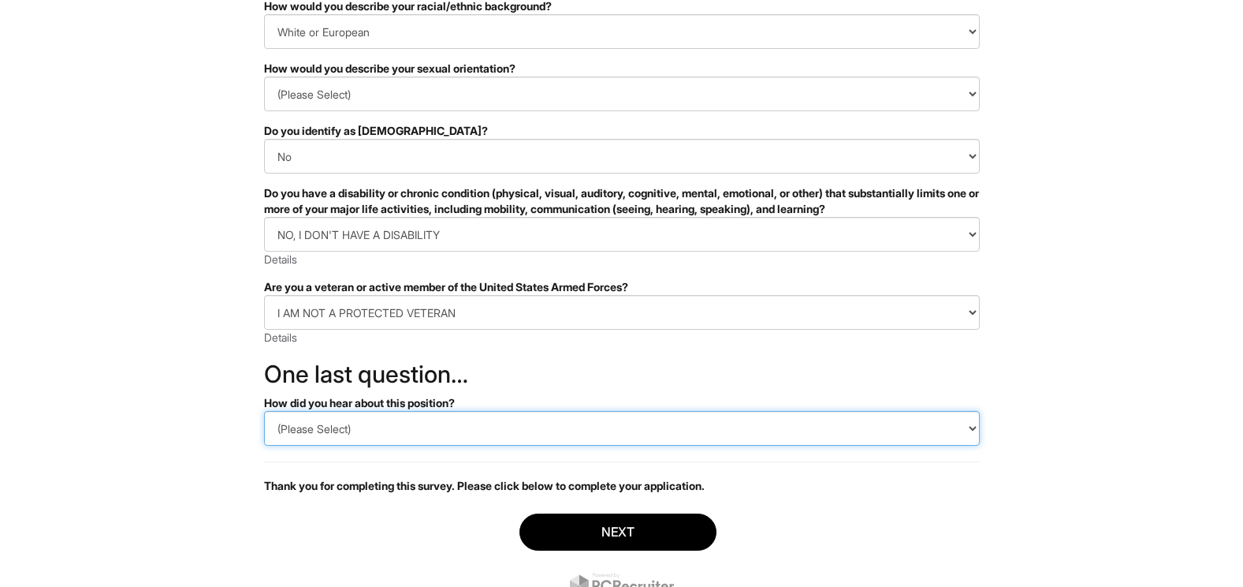
click at [375, 433] on select "(Please Select) CareerBuilder Indeed LinkedIn Monster Referral Other" at bounding box center [622, 428] width 716 height 35
select select "Indeed"
click at [264, 411] on select "(Please Select) CareerBuilder Indeed LinkedIn Monster Referral Other" at bounding box center [622, 428] width 716 height 35
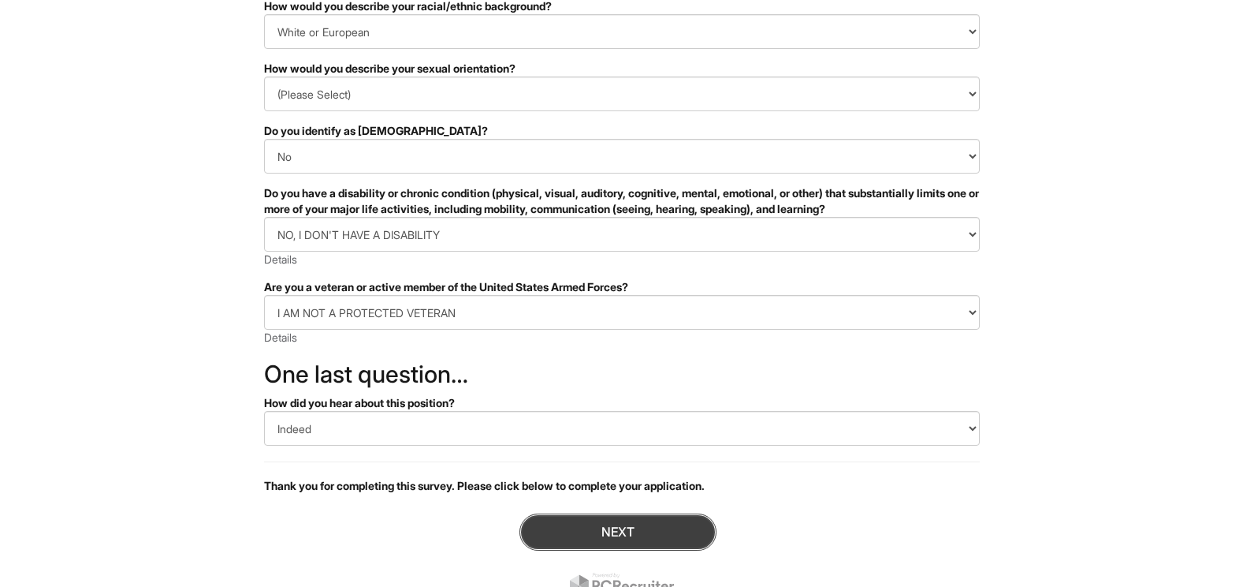
click at [613, 526] on button "Next" at bounding box center [618, 531] width 197 height 37
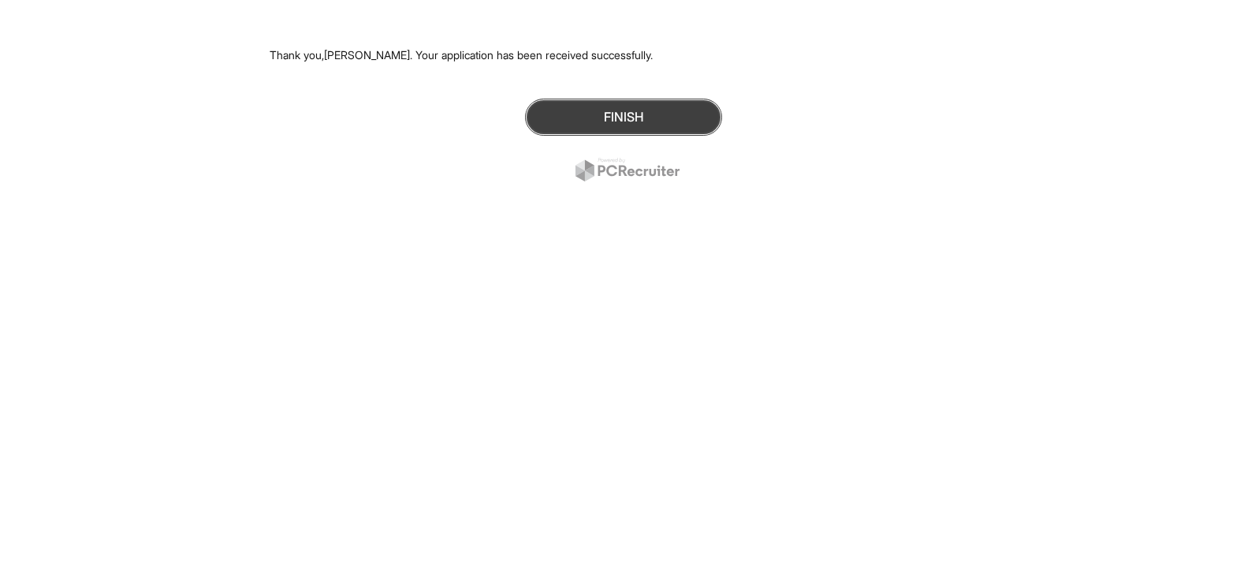
click at [594, 120] on button "Finish" at bounding box center [623, 117] width 197 height 37
